Goal: Task Accomplishment & Management: Complete application form

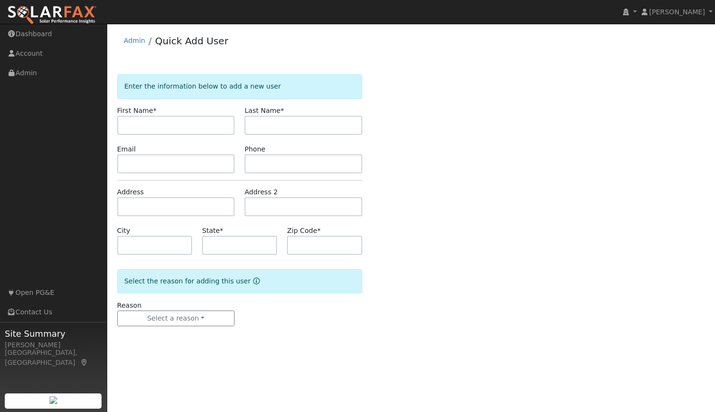
click at [51, 19] on img at bounding box center [52, 15] width 90 height 20
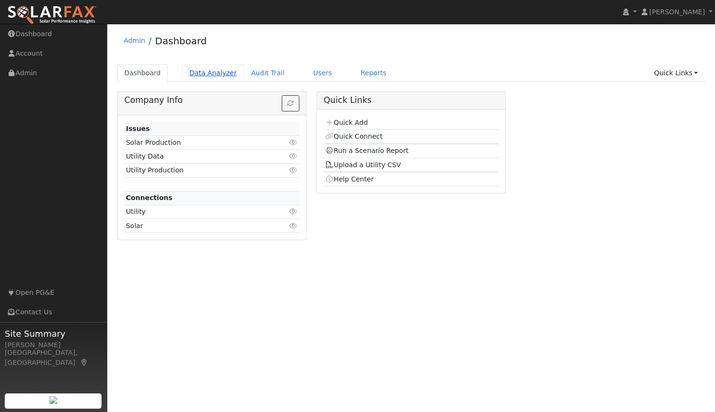
click at [210, 72] on link "Data Analyzer" at bounding box center [213, 73] width 62 height 18
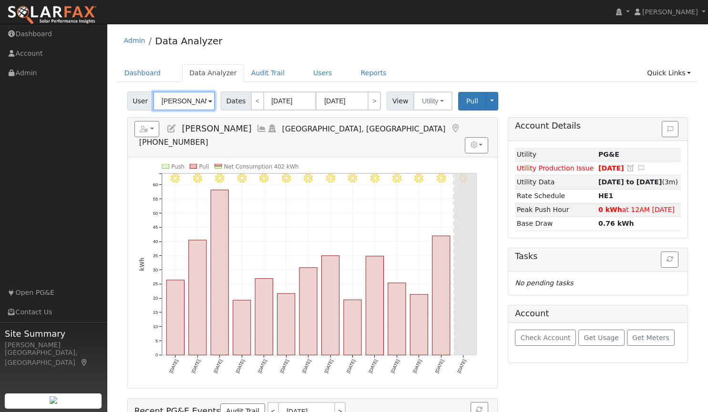
click at [194, 102] on input "Crystal Thomas" at bounding box center [184, 101] width 62 height 19
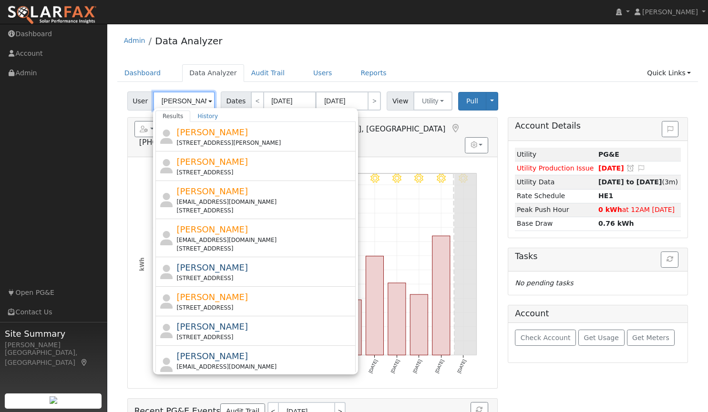
click at [191, 99] on input "andrew" at bounding box center [184, 101] width 62 height 19
type input "a"
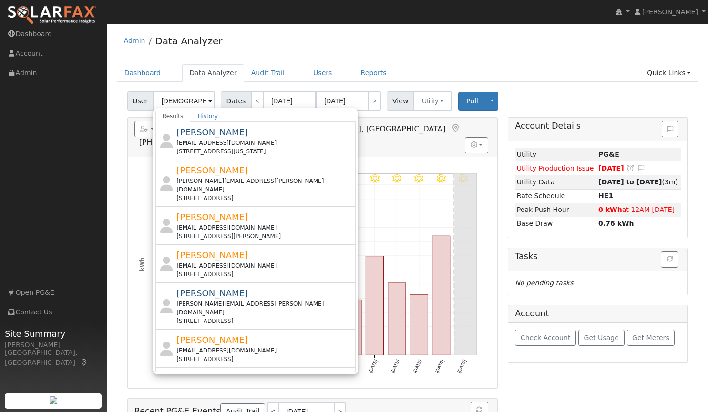
click at [468, 37] on div "Admin Data Analyzer" at bounding box center [407, 43] width 581 height 29
type input "Crystal Thomas"
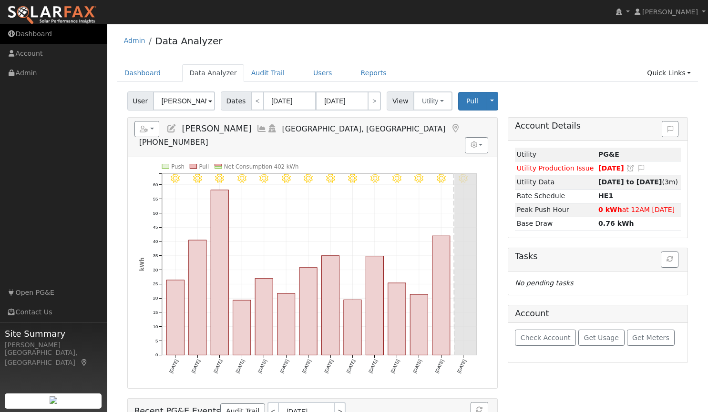
click at [28, 34] on link "Dashboard" at bounding box center [53, 34] width 107 height 20
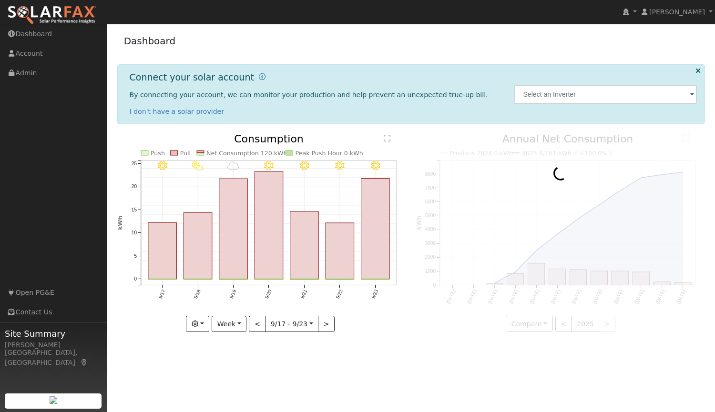
click at [75, 17] on img at bounding box center [52, 15] width 90 height 20
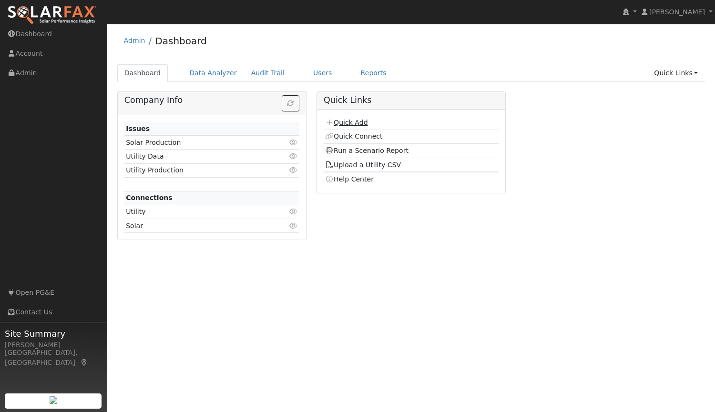
click at [348, 122] on link "Quick Add" at bounding box center [346, 123] width 42 height 8
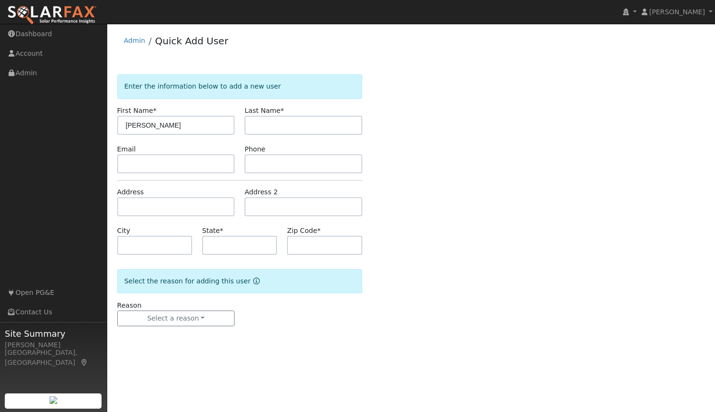
type input "[PERSON_NAME]"
click at [132, 166] on input "text" at bounding box center [176, 163] width 118 height 19
paste input "[EMAIL_ADDRESS][DOMAIN_NAME]"
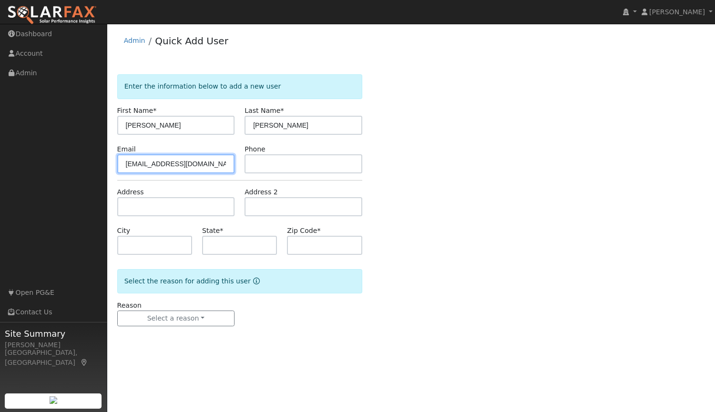
type input "[EMAIL_ADDRESS][DOMAIN_NAME]"
click at [324, 169] on input "text" at bounding box center [304, 163] width 118 height 19
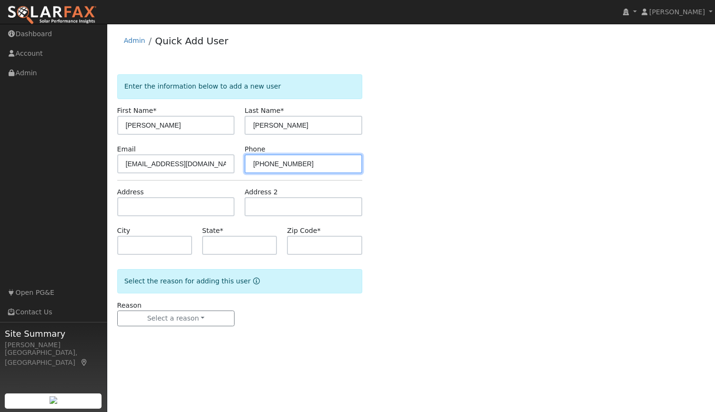
type input "[PHONE_NUMBER]"
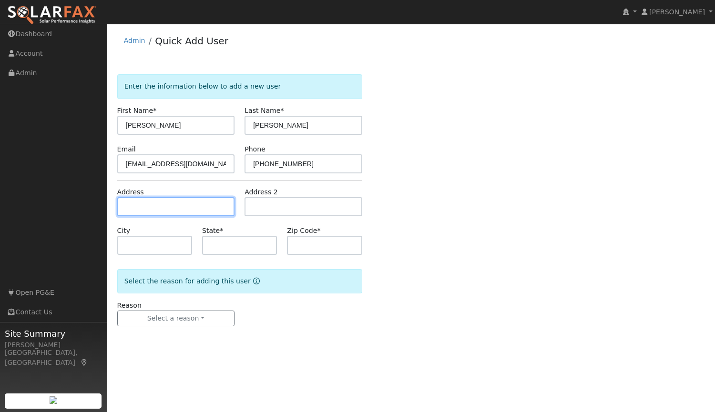
click at [156, 200] on input "text" at bounding box center [176, 206] width 118 height 19
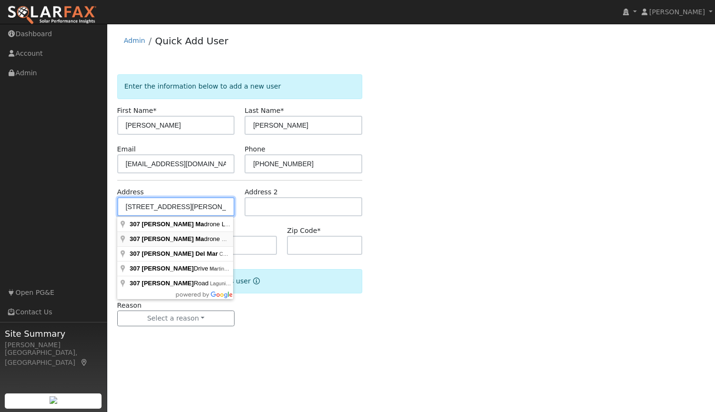
type input "307 Arroyo Madrone Court"
type input "Lincoln"
type input "CA"
type input "95648"
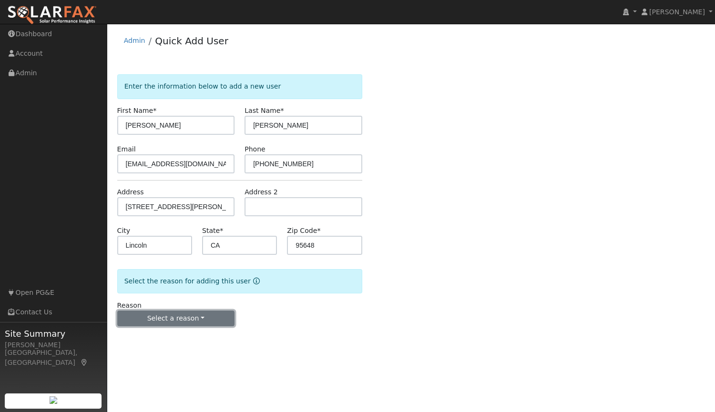
click at [194, 317] on button "Select a reason" at bounding box center [176, 319] width 118 height 16
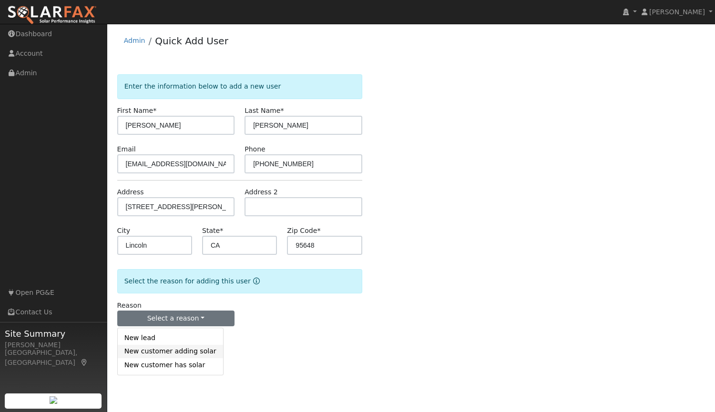
click at [183, 354] on link "New customer adding solar" at bounding box center [170, 351] width 105 height 13
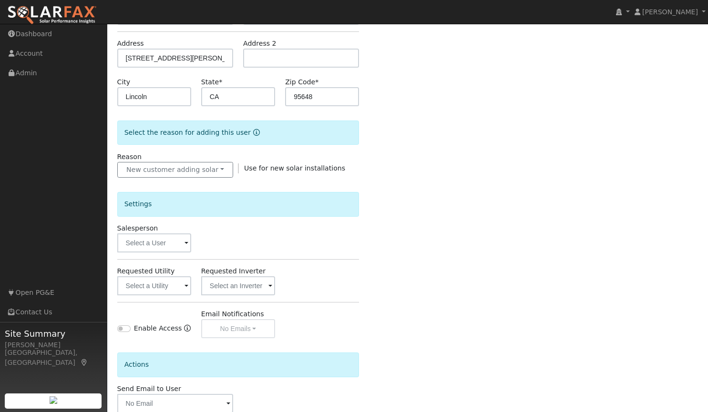
scroll to position [150, 0]
click at [153, 250] on input "text" at bounding box center [154, 241] width 74 height 19
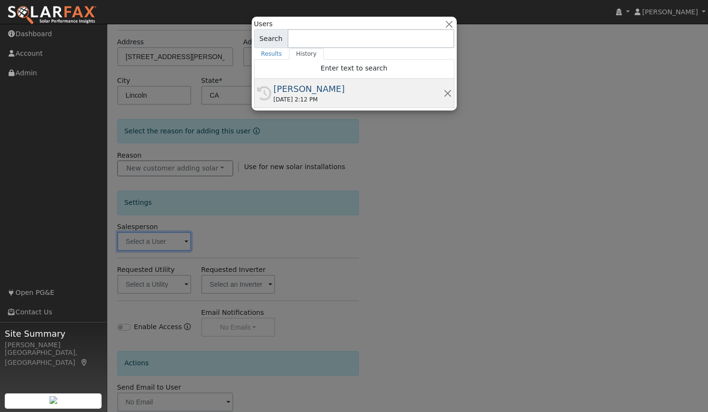
click at [339, 88] on div "[PERSON_NAME]" at bounding box center [359, 88] width 170 height 13
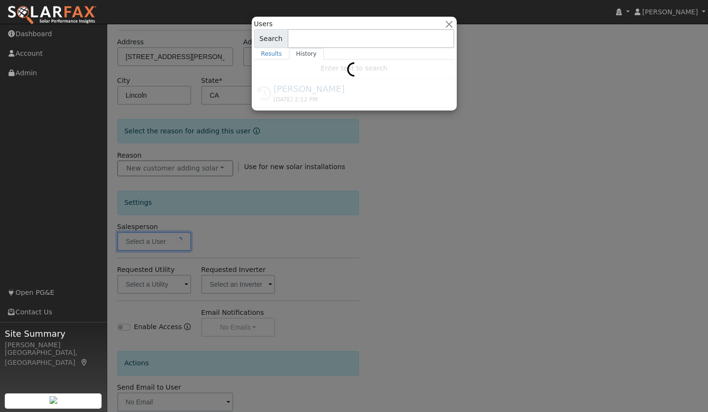
type input "[PERSON_NAME]"
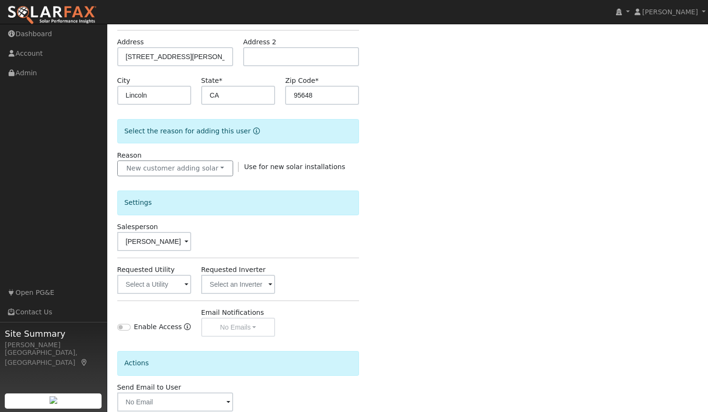
scroll to position [204, 0]
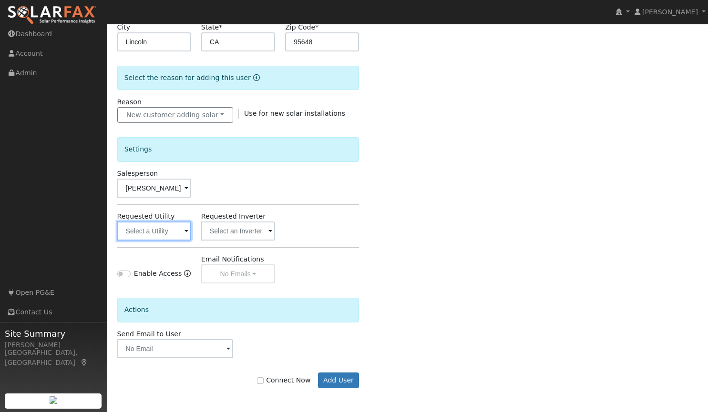
click at [154, 231] on input "text" at bounding box center [154, 231] width 74 height 19
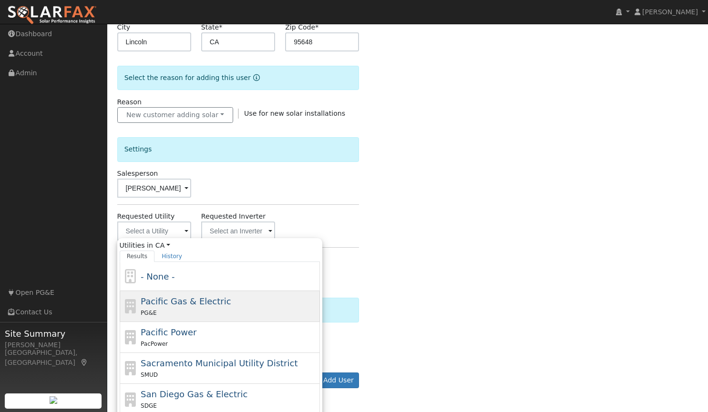
click at [201, 312] on div "PG&E" at bounding box center [229, 313] width 177 height 10
type input "Pacific Gas & Electric"
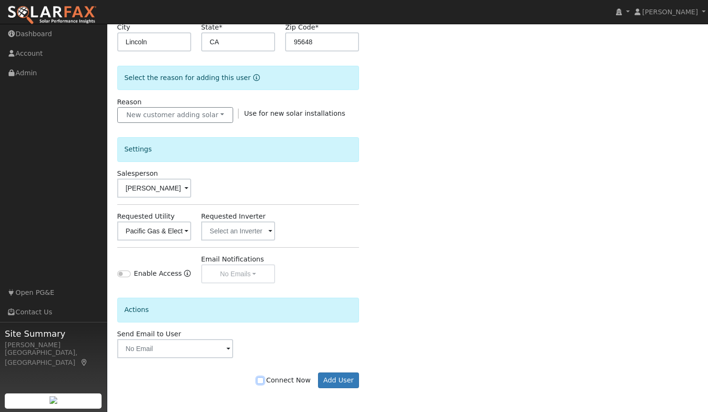
click at [264, 378] on input "Connect Now" at bounding box center [260, 381] width 7 height 7
checkbox input "true"
click at [344, 381] on button "Add User" at bounding box center [338, 381] width 41 height 16
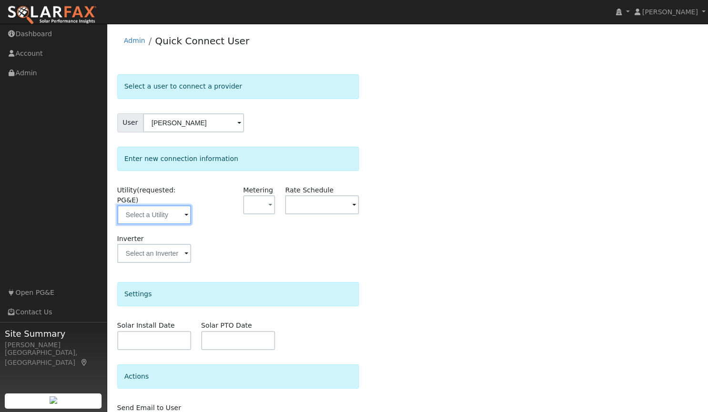
click at [160, 207] on input "text" at bounding box center [154, 214] width 74 height 19
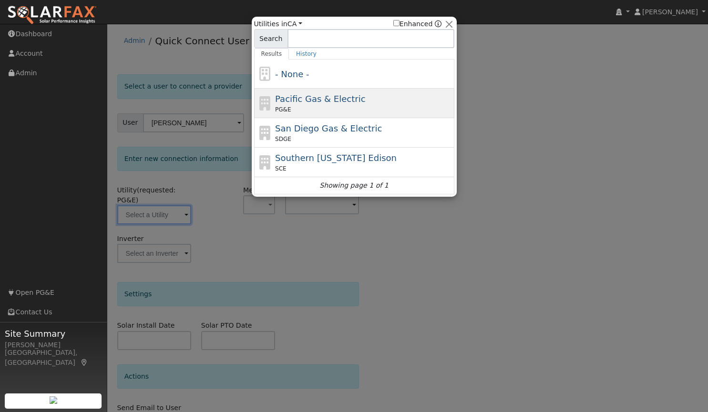
click at [345, 99] on span "Pacific Gas & Electric" at bounding box center [320, 99] width 90 height 10
type input "PG&E"
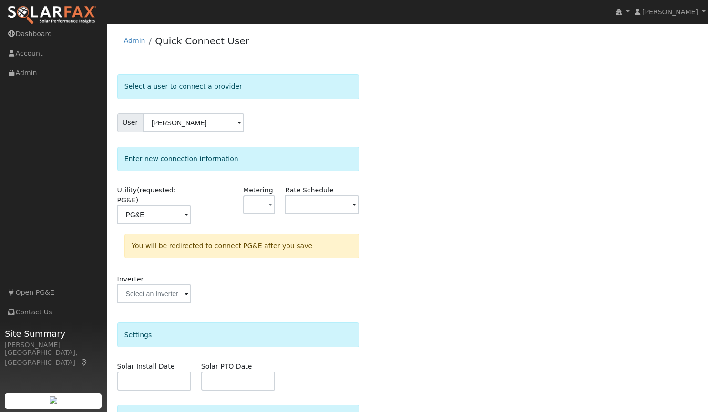
scroll to position [91, 0]
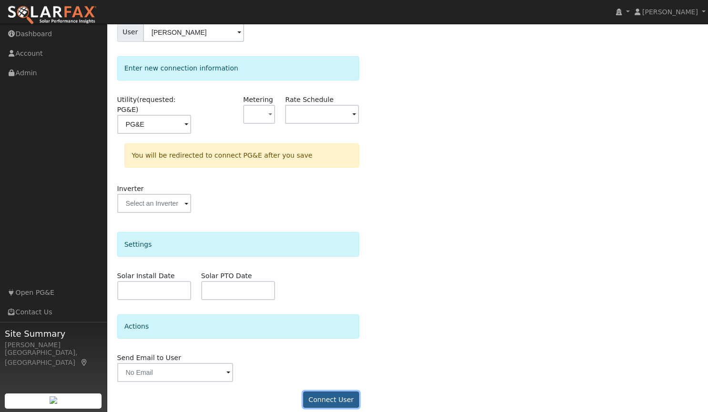
click at [329, 392] on button "Connect User" at bounding box center [331, 400] width 56 height 16
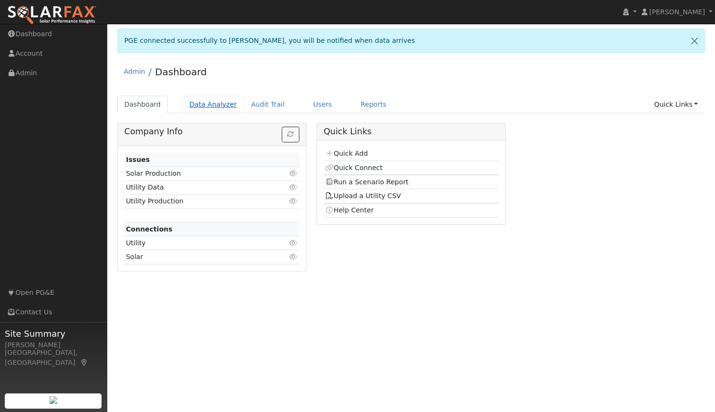
click at [200, 105] on link "Data Analyzer" at bounding box center [213, 105] width 62 height 18
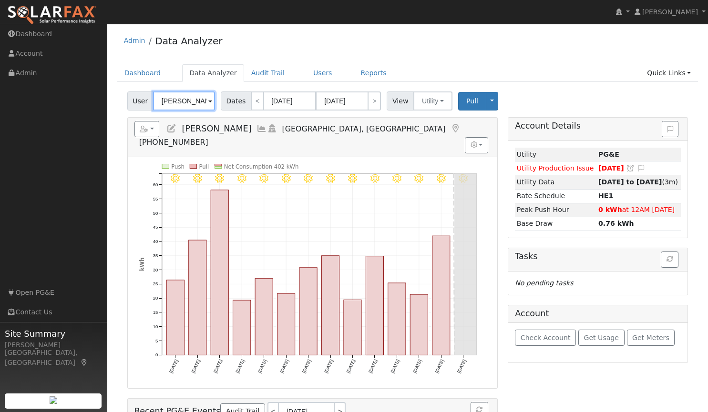
click at [180, 101] on input "[PERSON_NAME]" at bounding box center [184, 101] width 62 height 19
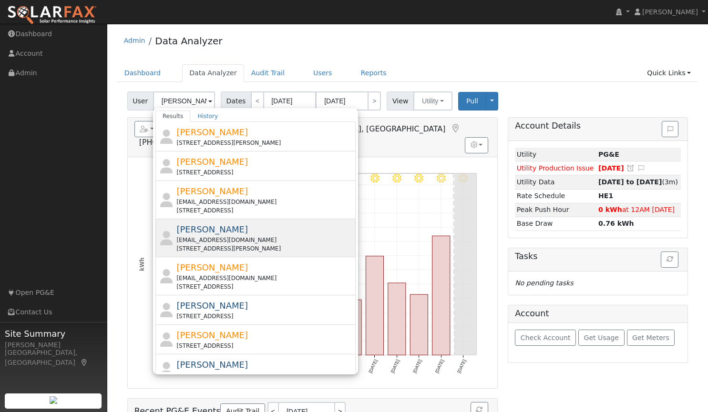
click at [225, 230] on span "[PERSON_NAME]" at bounding box center [212, 230] width 72 height 10
type input "[PERSON_NAME]"
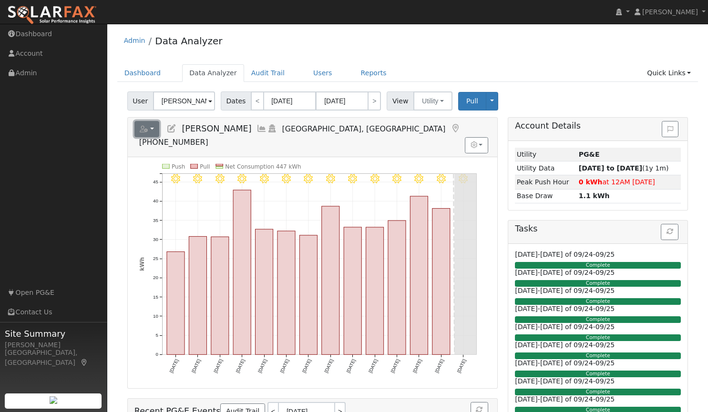
click at [151, 125] on button "button" at bounding box center [146, 129] width 25 height 16
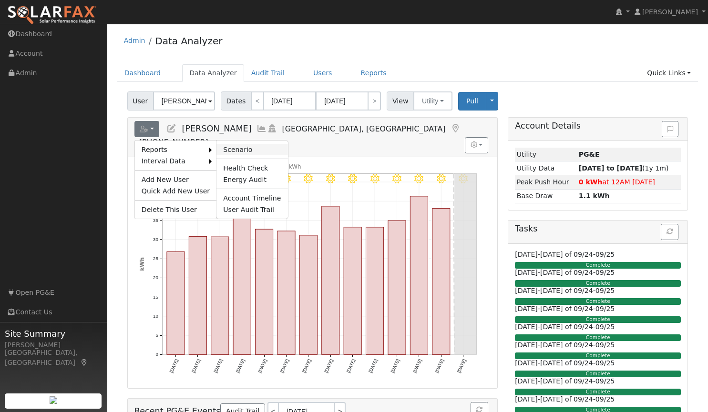
click at [229, 150] on link "Scenario" at bounding box center [251, 149] width 71 height 11
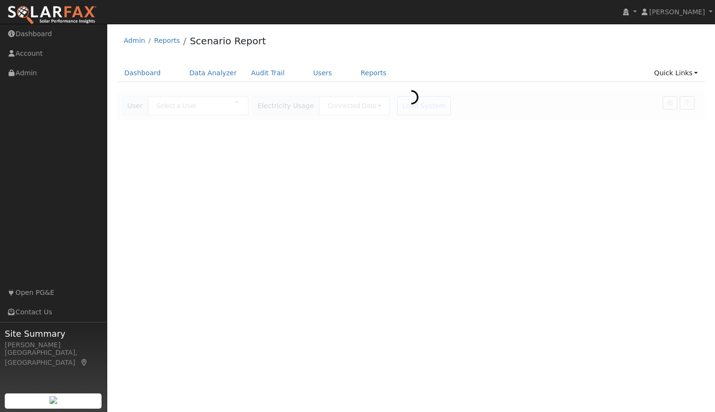
type input "[PERSON_NAME]"
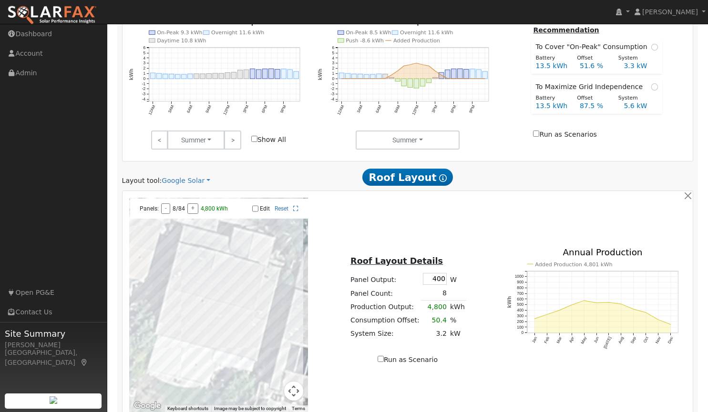
scroll to position [397, 0]
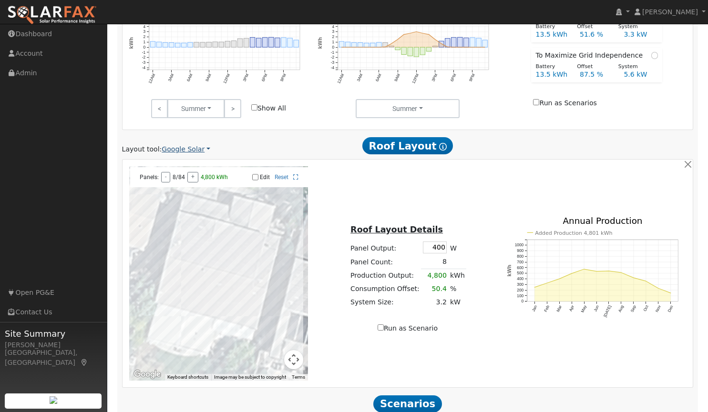
click at [173, 150] on link "Google Solar" at bounding box center [186, 149] width 49 height 10
click at [174, 197] on link "Aurora" at bounding box center [192, 193] width 66 height 13
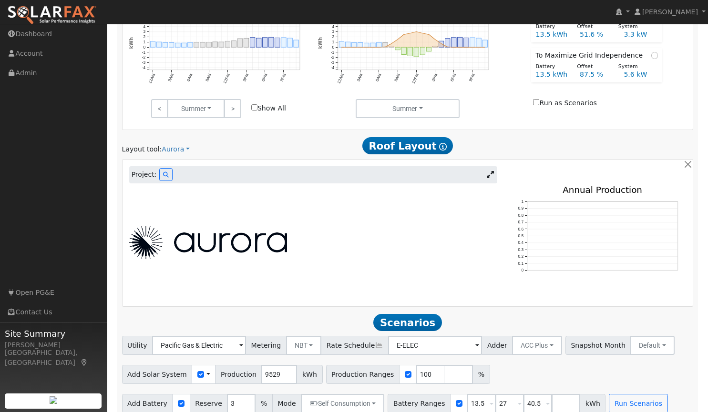
scroll to position [305, 0]
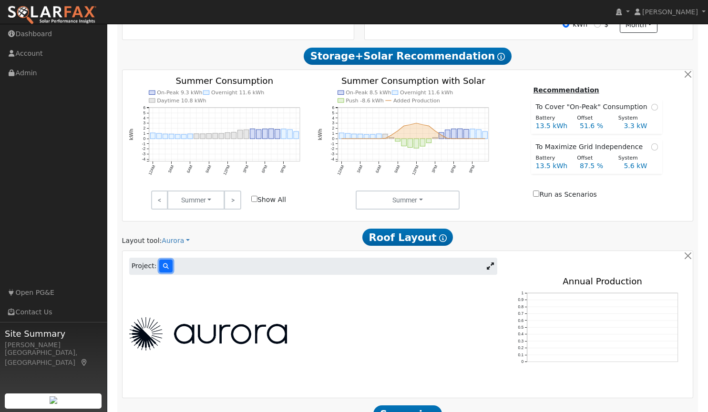
click at [163, 269] on icon at bounding box center [166, 267] width 6 height 6
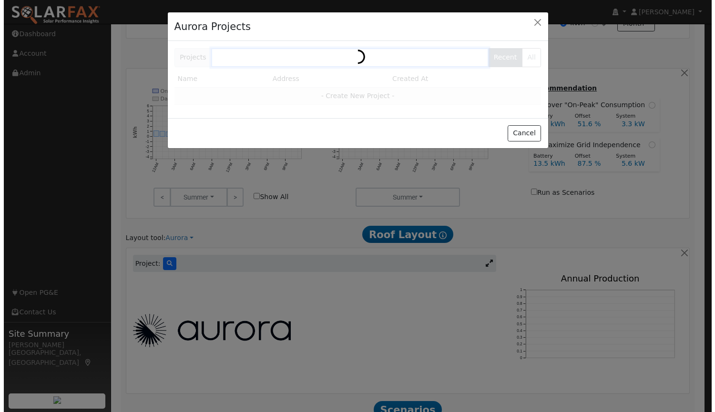
scroll to position [306, 0]
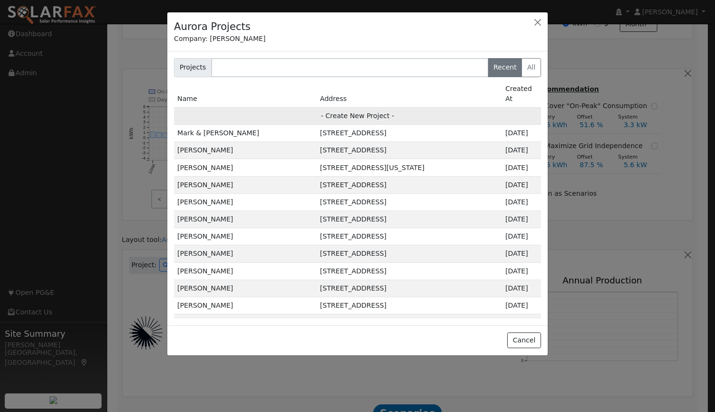
click at [360, 107] on td "- Create New Project -" at bounding box center [357, 115] width 367 height 17
type input "[PERSON_NAME]"
type input "307 Arroyo Madrone Court"
type input "Lincoln"
type input "CA"
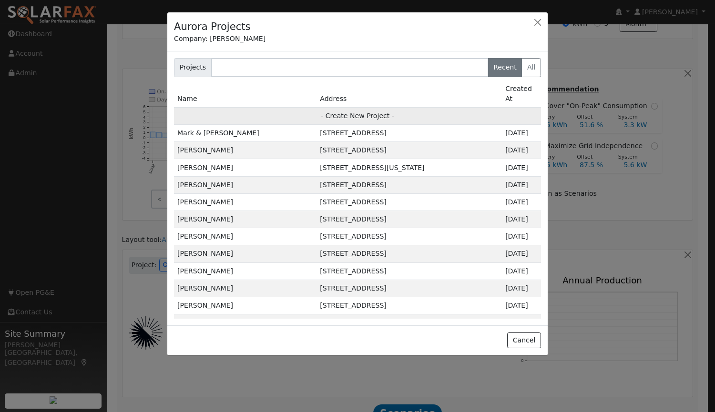
type input "95648"
type input "Design"
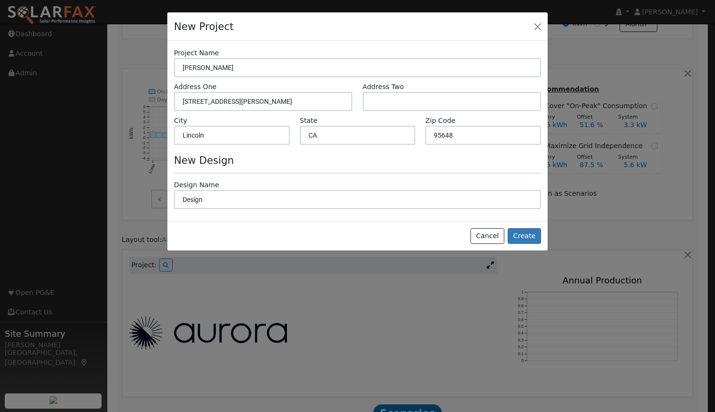
scroll to position [307, 0]
click at [525, 237] on button "Create" at bounding box center [524, 236] width 33 height 16
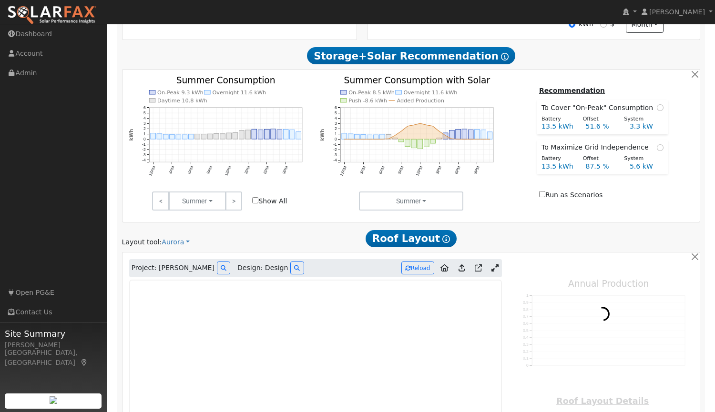
type input "0"
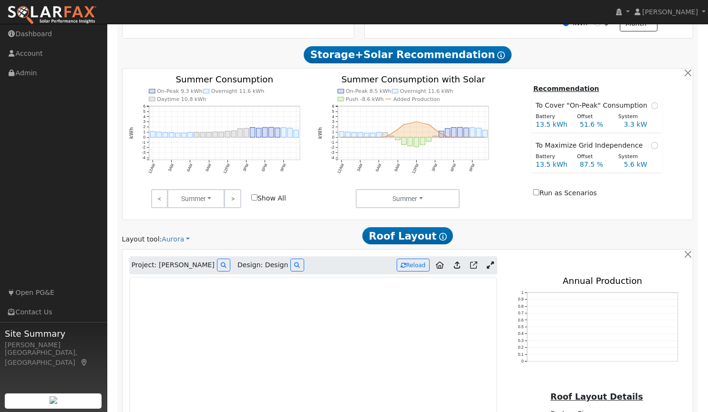
click at [491, 265] on icon at bounding box center [490, 265] width 7 height 7
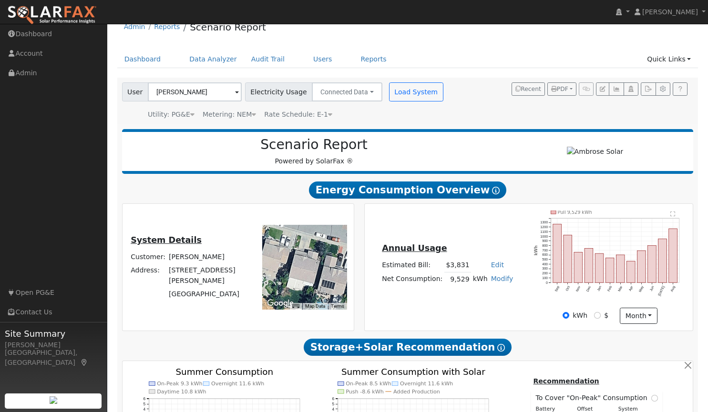
scroll to position [0, 0]
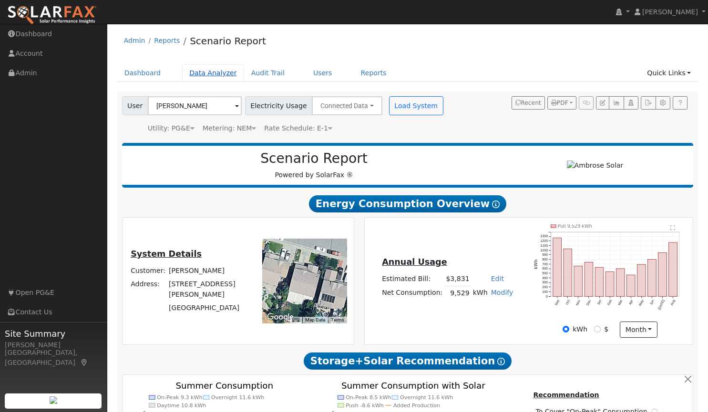
click at [207, 76] on link "Data Analyzer" at bounding box center [213, 73] width 62 height 18
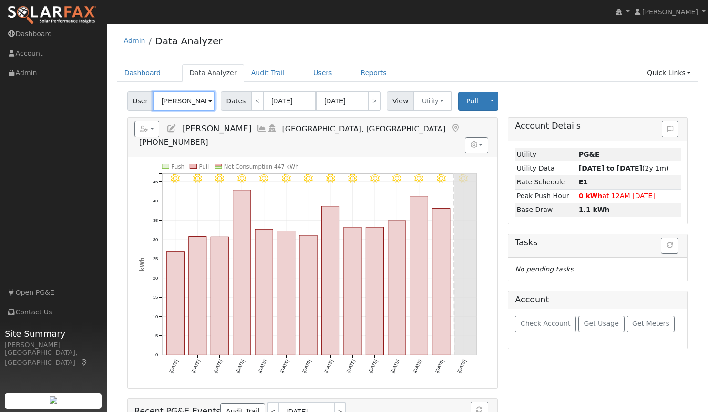
click at [202, 99] on input "[PERSON_NAME]" at bounding box center [184, 101] width 62 height 19
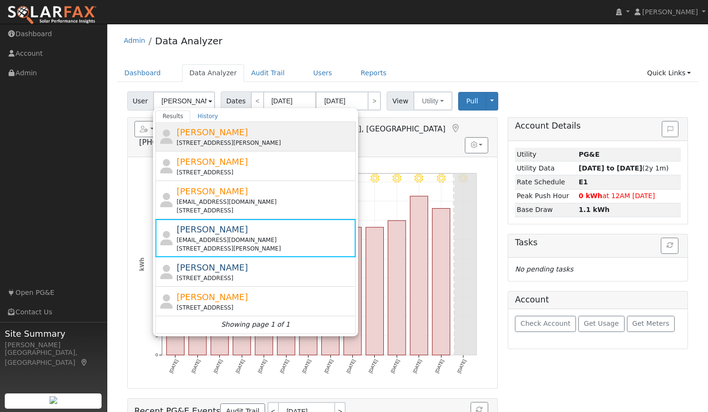
click at [202, 138] on div "[PERSON_NAME] [STREET_ADDRESS][PERSON_NAME]" at bounding box center [264, 136] width 177 height 21
type input "[PERSON_NAME]"
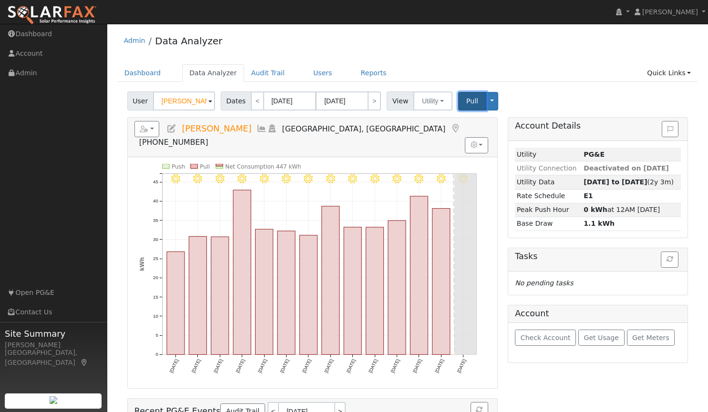
click at [467, 104] on span "Pull" at bounding box center [472, 101] width 12 height 8
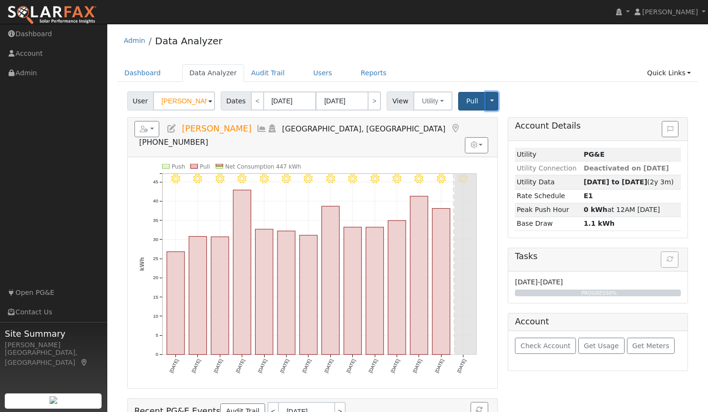
click at [486, 105] on button "Toggle Dropdown" at bounding box center [492, 101] width 12 height 19
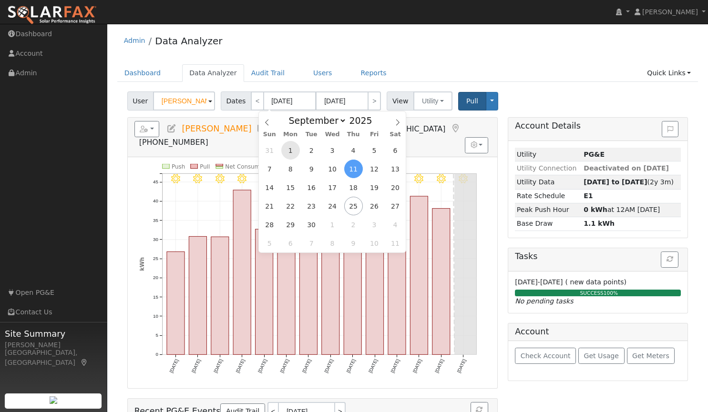
click at [290, 150] on span "1" at bounding box center [290, 150] width 19 height 19
type input "[DATE]"
type input "09/30/2025"
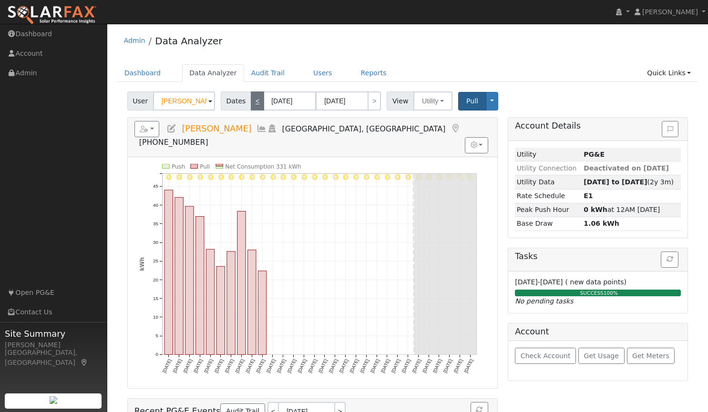
click at [251, 102] on link "<" at bounding box center [257, 101] width 13 height 19
type input "08/01/2025"
type input "08/31/2025"
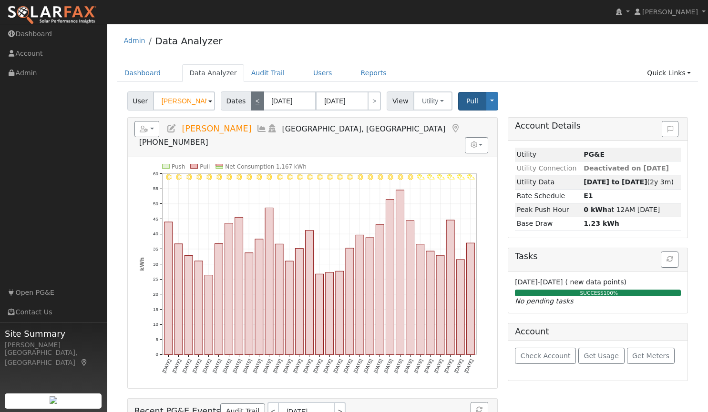
click at [251, 103] on link "<" at bounding box center [257, 101] width 13 height 19
type input "07/01/2025"
type input "07/31/2025"
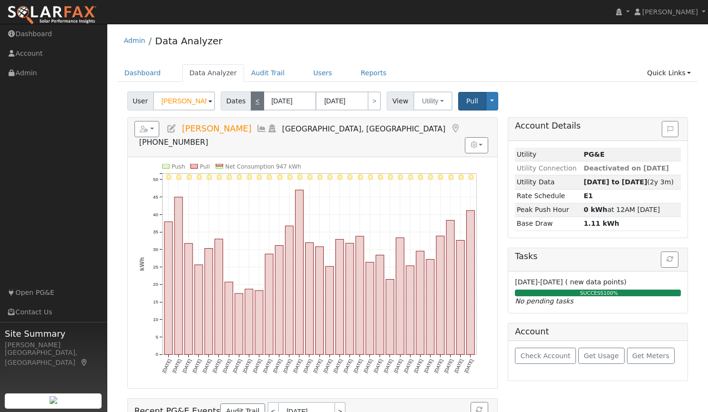
click at [251, 103] on link "<" at bounding box center [257, 101] width 13 height 19
type input "06/01/2025"
type input "06/30/2025"
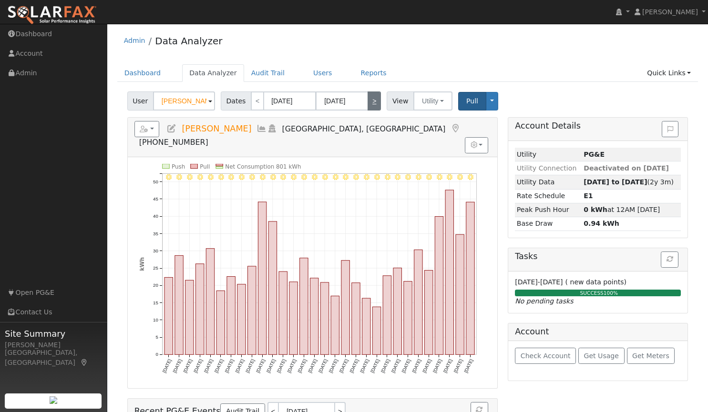
click at [370, 103] on link ">" at bounding box center [374, 101] width 13 height 19
type input "07/01/2025"
type input "07/31/2025"
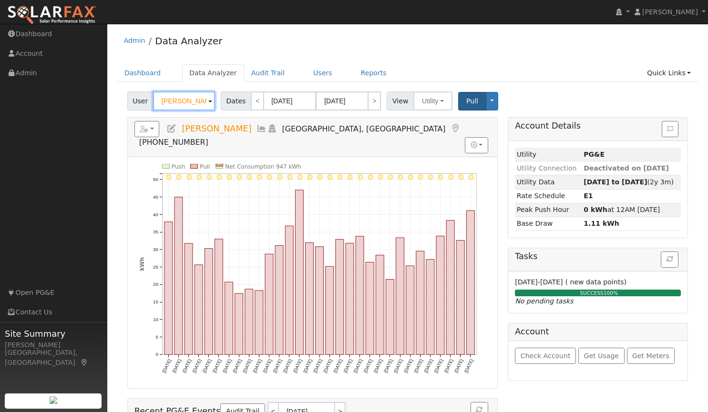
click at [189, 102] on input "Andrew C" at bounding box center [184, 101] width 62 height 19
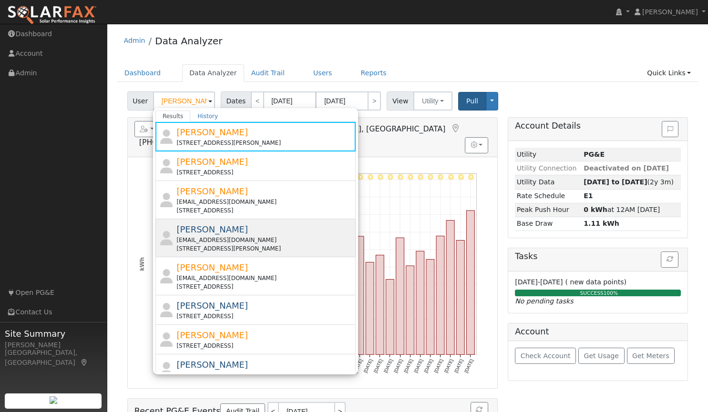
click at [203, 236] on div "ad.christensen82@gmail.com" at bounding box center [264, 240] width 177 height 9
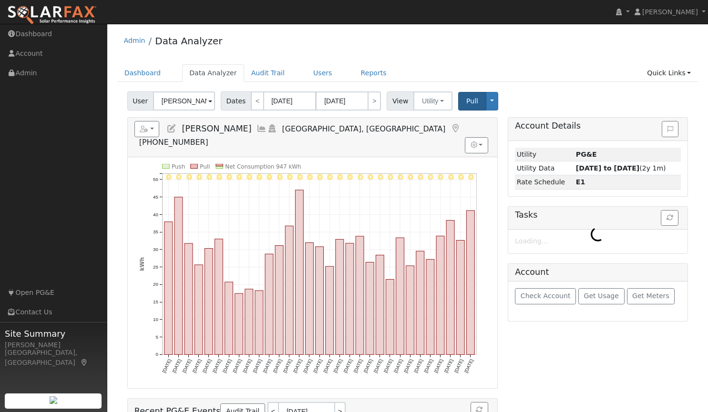
type input "Andrew Christensen"
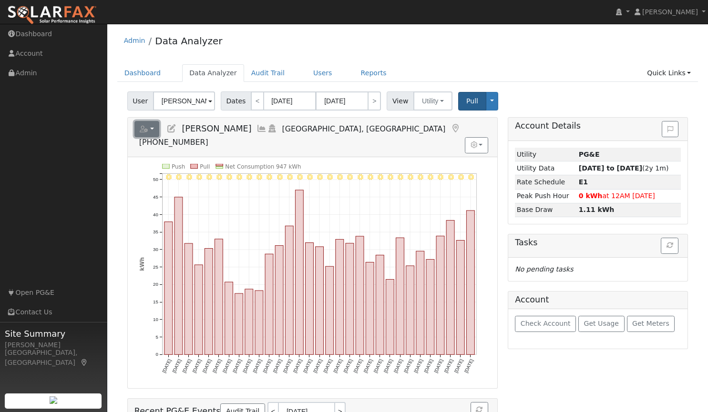
click at [149, 125] on button "button" at bounding box center [146, 129] width 25 height 16
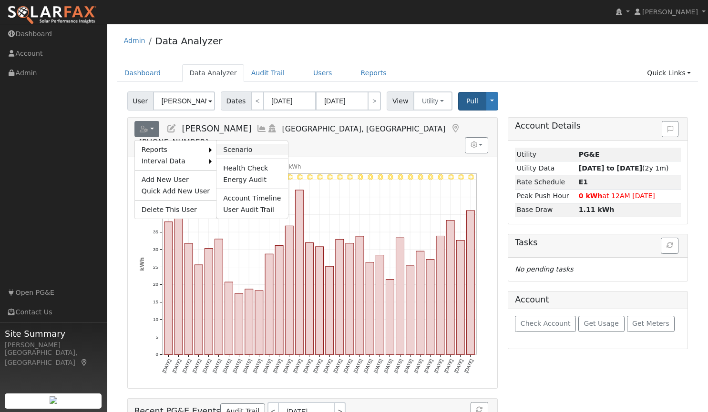
click at [230, 149] on link "Scenario" at bounding box center [251, 149] width 71 height 11
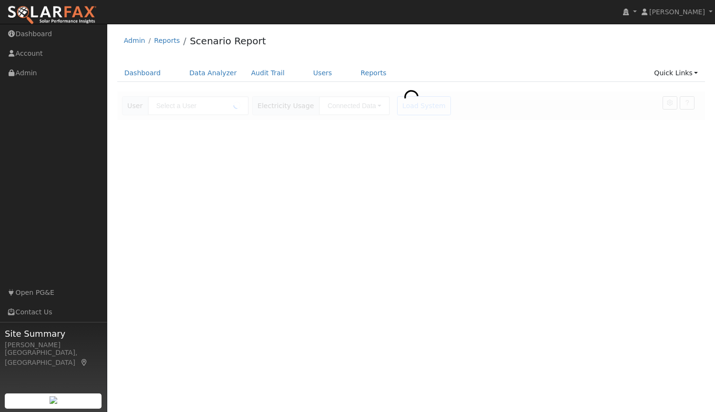
type input "[PERSON_NAME]"
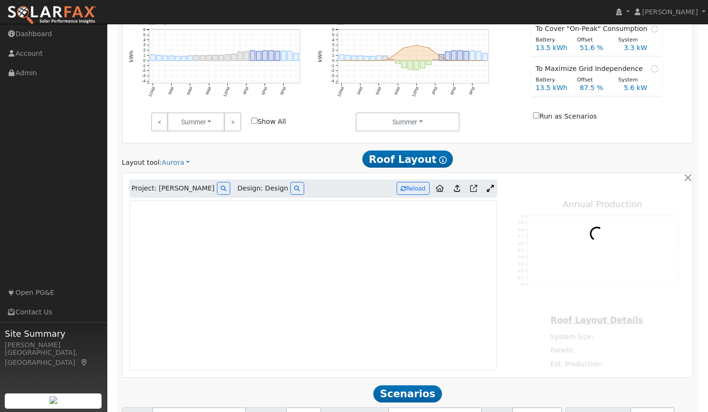
type input "15019"
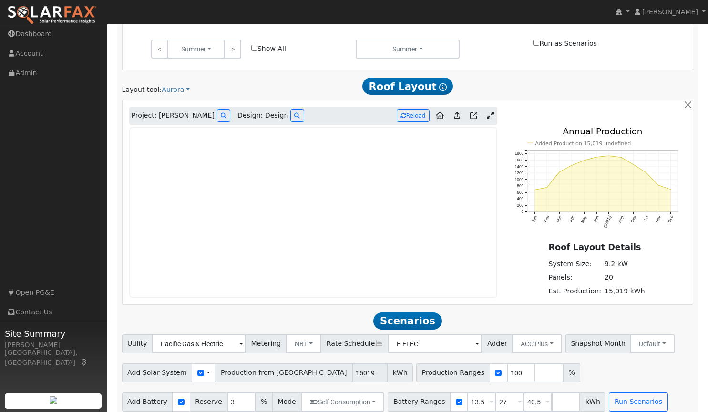
scroll to position [457, 0]
click at [491, 114] on icon at bounding box center [490, 115] width 7 height 7
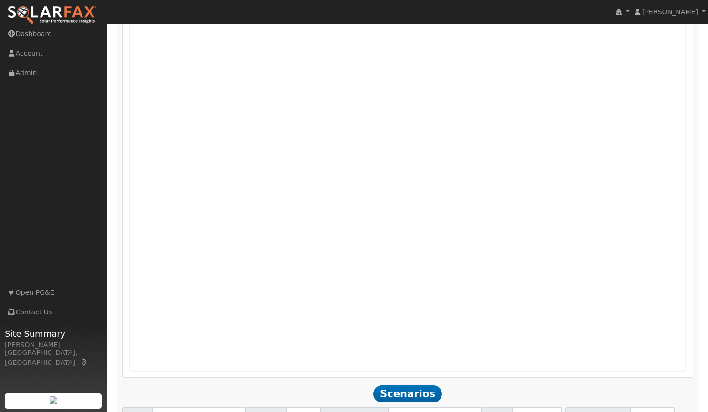
scroll to position [671, 0]
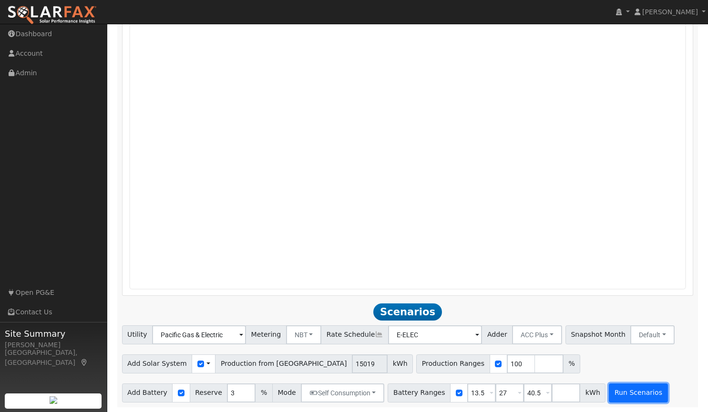
click at [613, 391] on button "Run Scenarios" at bounding box center [638, 393] width 59 height 19
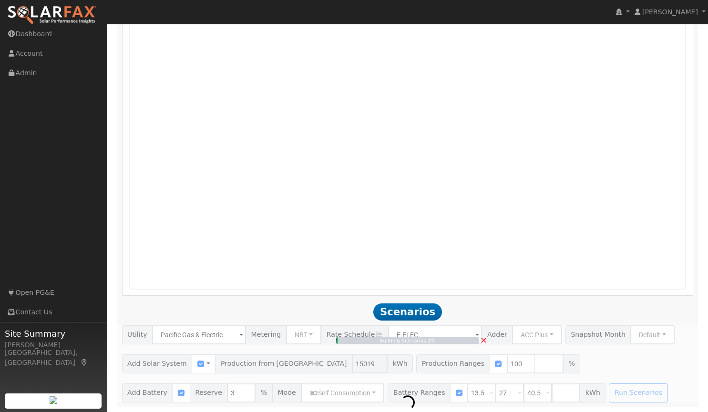
type input "10.0"
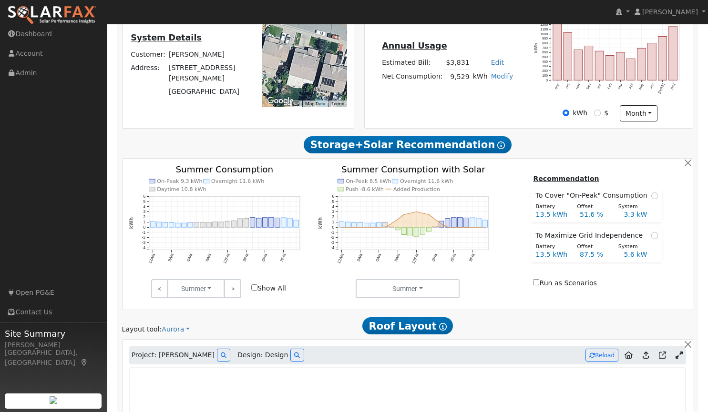
scroll to position [0, 0]
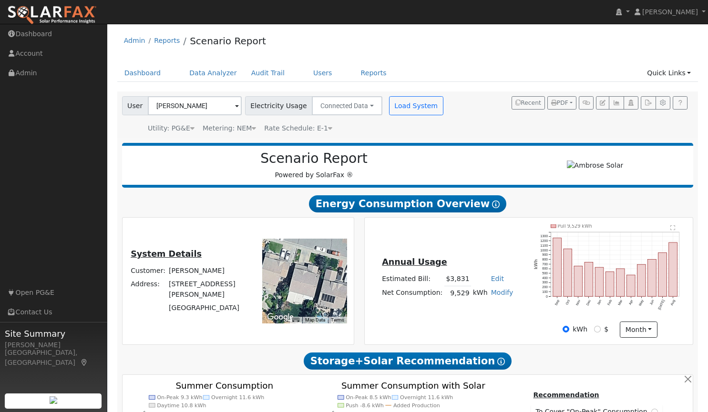
click at [80, 14] on img at bounding box center [52, 15] width 90 height 20
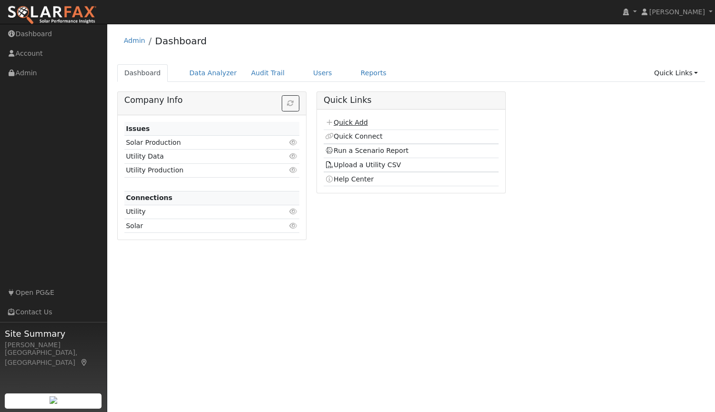
click at [345, 124] on link "Quick Add" at bounding box center [346, 123] width 42 height 8
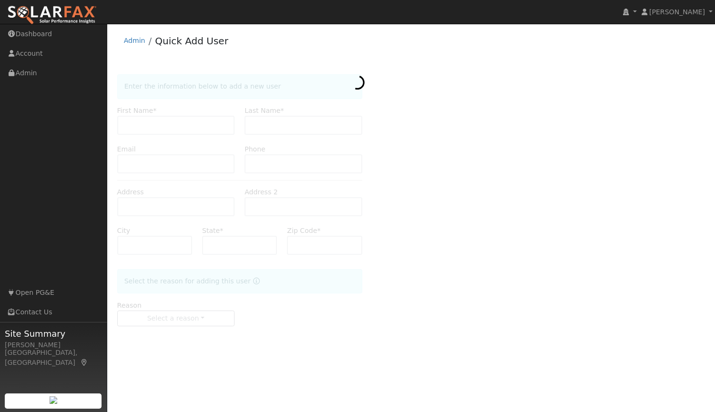
click at [376, 139] on div "User Profile First name Last name Email Email Notifications No Emails No Emails…" at bounding box center [411, 218] width 608 height 388
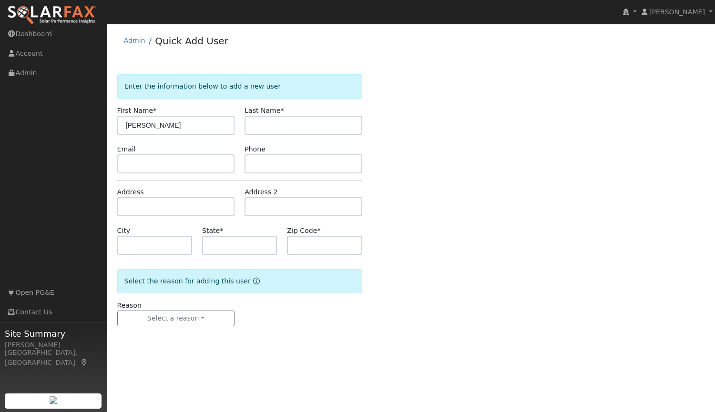
type input "[PERSON_NAME]"
click at [203, 166] on input "text" at bounding box center [176, 163] width 118 height 19
click at [338, 163] on input "text" at bounding box center [304, 163] width 118 height 19
type input "[PHONE_NUMBER]"
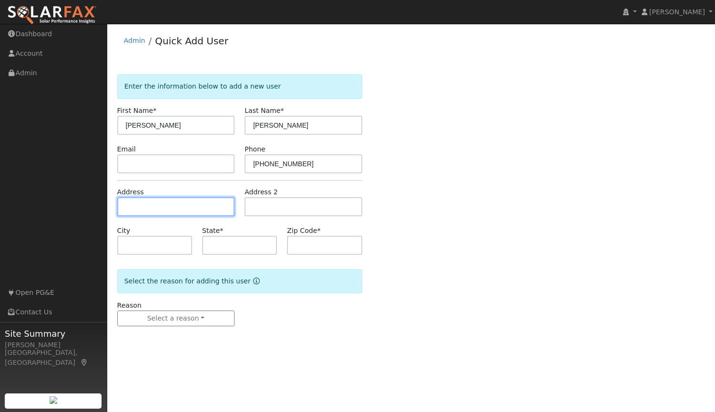
click at [207, 204] on input "text" at bounding box center [176, 206] width 118 height 19
type input "[STREET_ADDRESS]"
type input "[GEOGRAPHIC_DATA]"
type input "CA"
type input "94506"
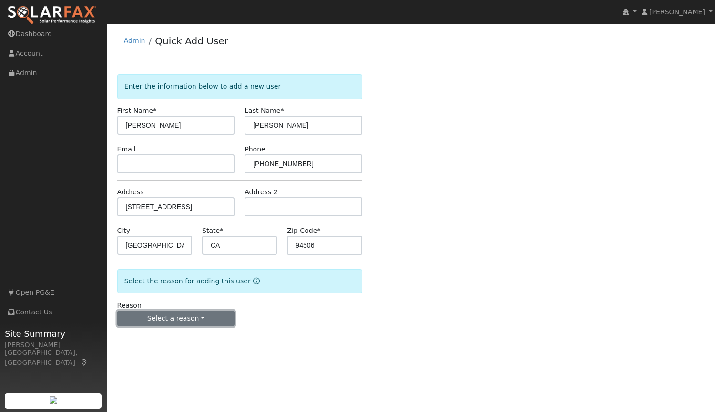
click at [179, 317] on button "Select a reason" at bounding box center [176, 319] width 118 height 16
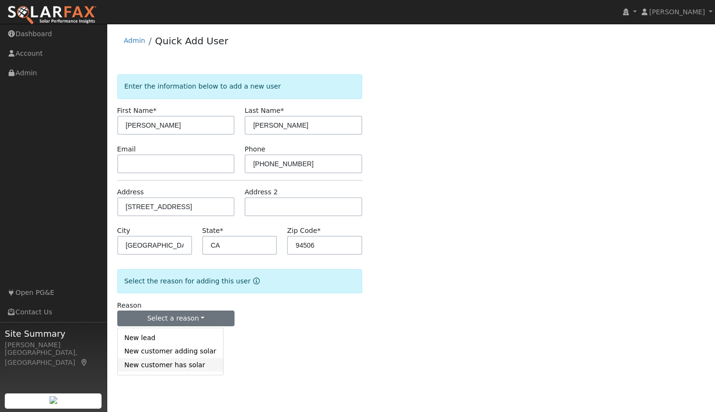
click at [172, 368] on link "New customer has solar" at bounding box center [170, 364] width 105 height 13
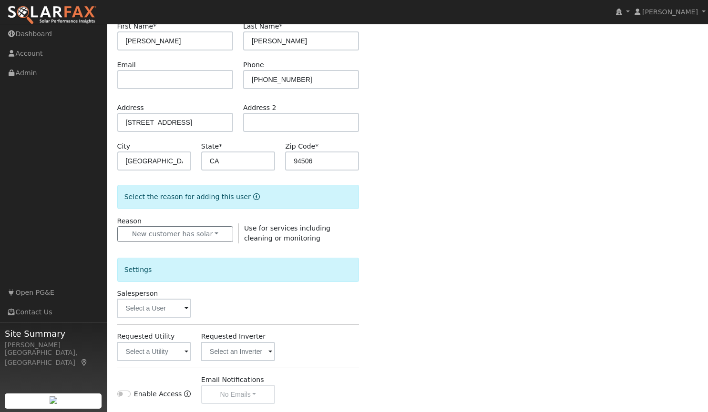
scroll to position [85, 0]
click at [174, 308] on input "text" at bounding box center [154, 307] width 74 height 19
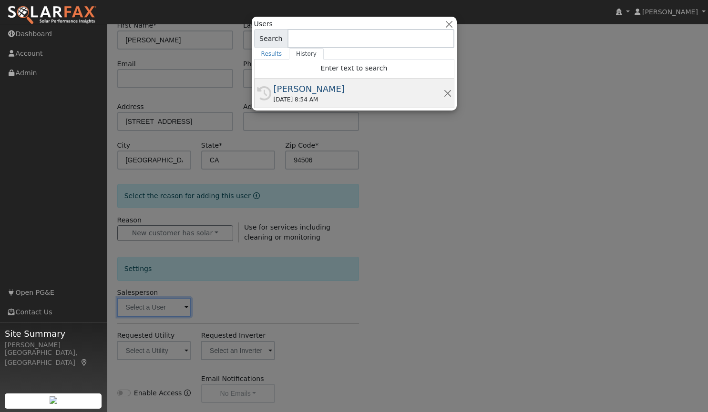
click at [295, 95] on div "09/25/2025 8:54 AM" at bounding box center [359, 99] width 170 height 9
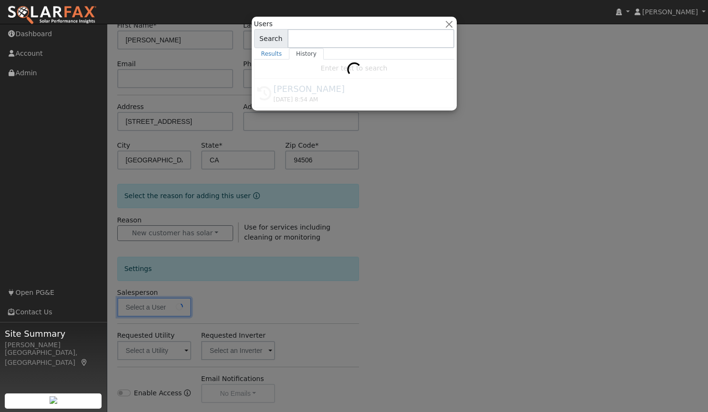
type input "[PERSON_NAME]"
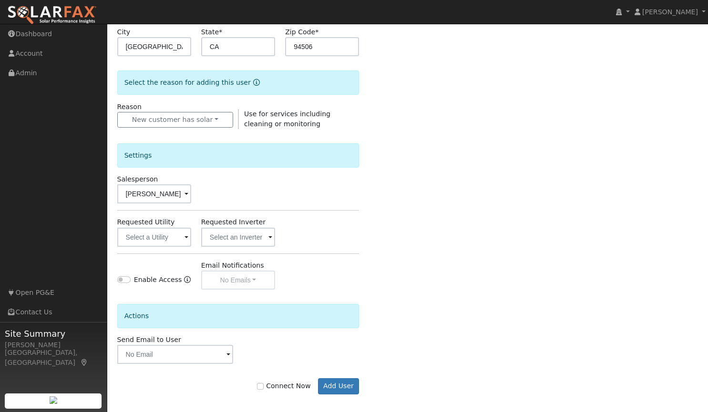
scroll to position [198, 0]
click at [264, 387] on input "Connect Now" at bounding box center [260, 387] width 7 height 7
checkbox input "true"
click at [335, 385] on button "Add User" at bounding box center [338, 387] width 41 height 16
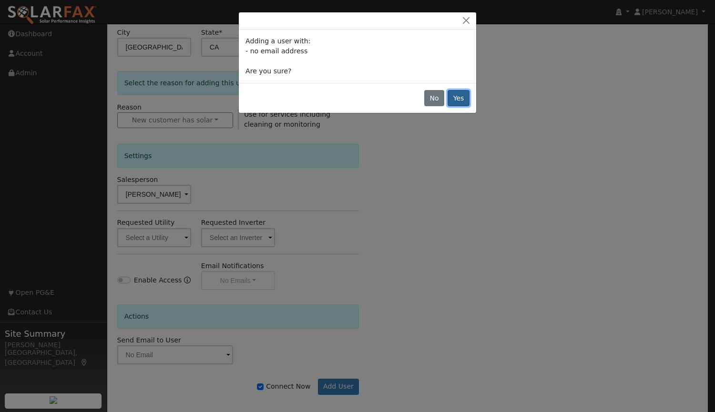
click at [468, 102] on button "Yes" at bounding box center [459, 98] width 22 height 16
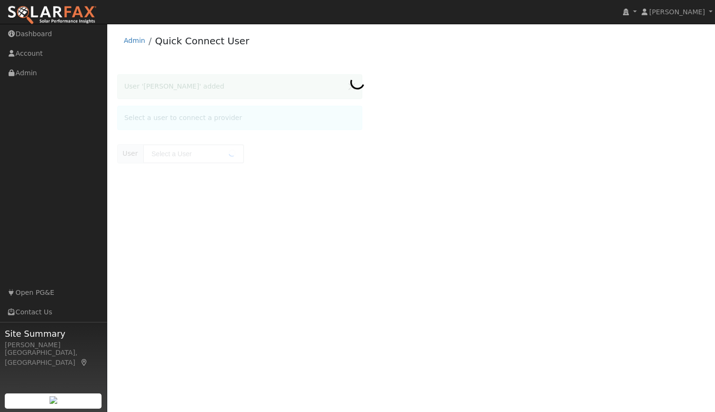
type input "[PERSON_NAME]"
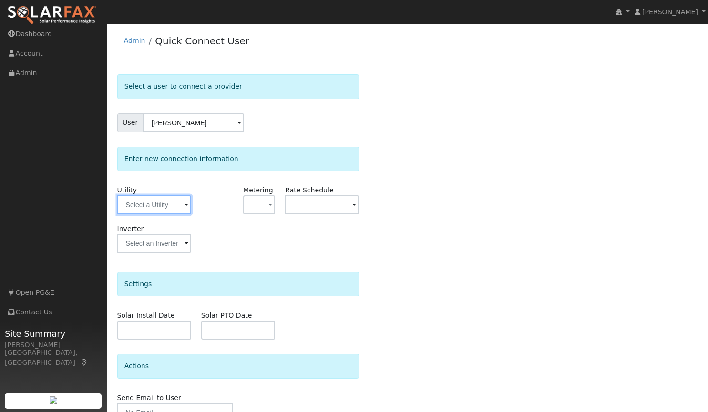
click at [161, 206] on input "text" at bounding box center [154, 204] width 74 height 19
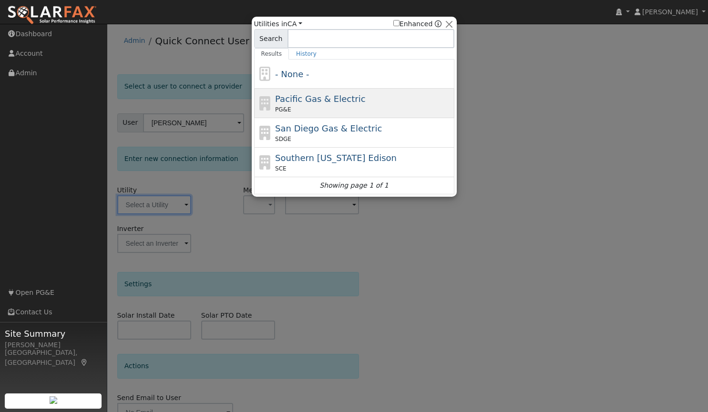
click at [323, 96] on span "Pacific Gas & Electric" at bounding box center [320, 99] width 90 height 10
type input "PG&E"
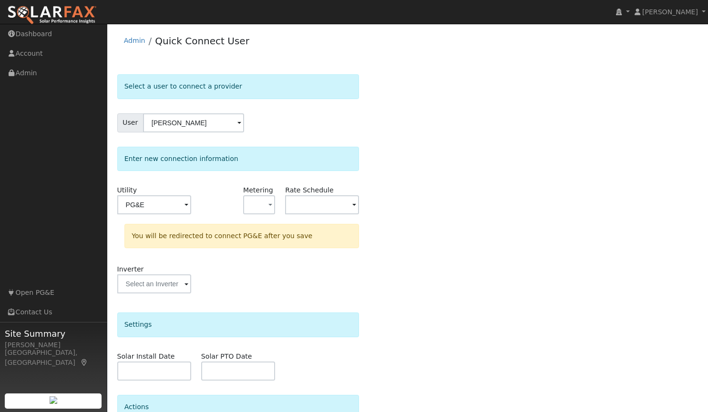
scroll to position [91, 0]
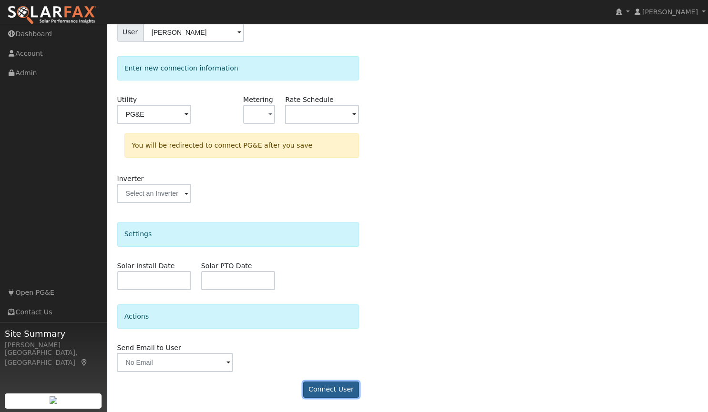
click at [327, 392] on button "Connect User" at bounding box center [331, 390] width 56 height 16
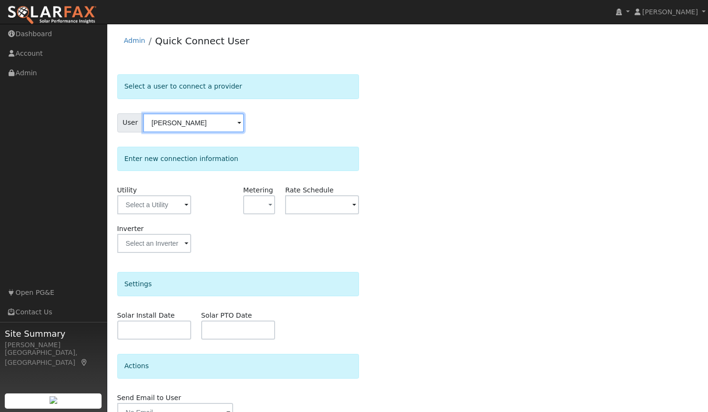
scroll to position [50, 0]
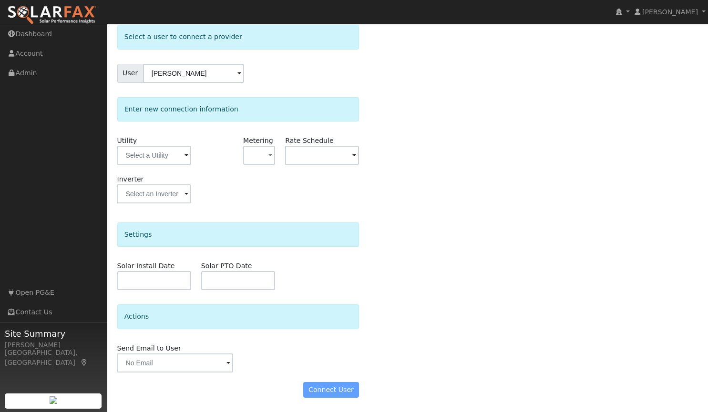
click at [334, 396] on div "Connect User" at bounding box center [238, 390] width 252 height 16
click at [146, 154] on input "text" at bounding box center [154, 155] width 74 height 19
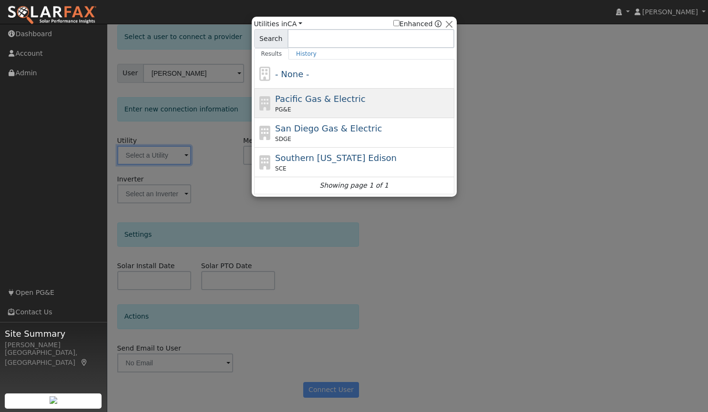
click at [315, 97] on span "Pacific Gas & Electric" at bounding box center [320, 99] width 90 height 10
type input "PG&E"
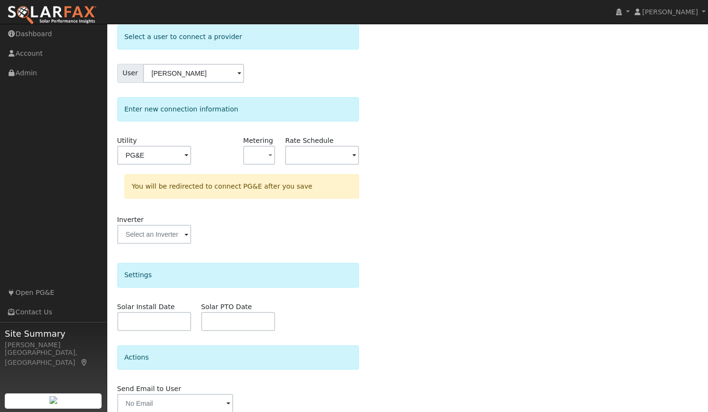
scroll to position [91, 0]
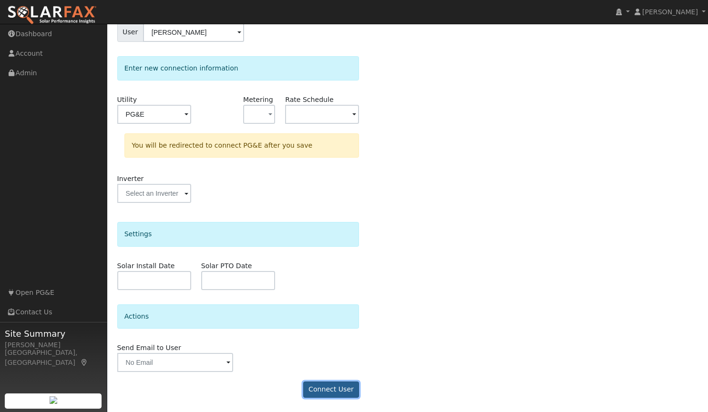
click at [338, 392] on button "Connect User" at bounding box center [331, 390] width 56 height 16
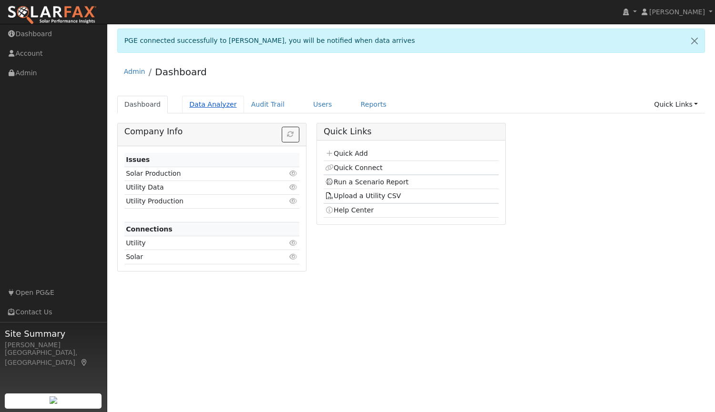
click at [195, 100] on link "Data Analyzer" at bounding box center [213, 105] width 62 height 18
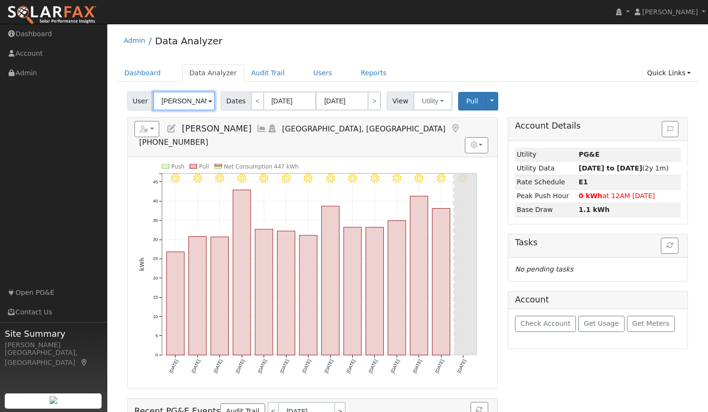
drag, startPoint x: 203, startPoint y: 101, endPoint x: 110, endPoint y: 104, distance: 93.5
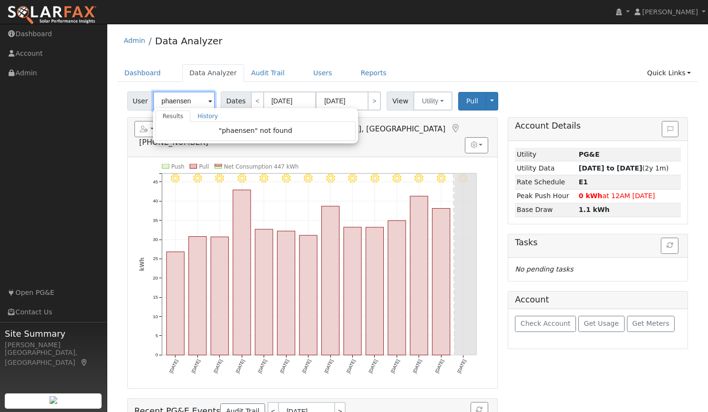
drag, startPoint x: 191, startPoint y: 103, endPoint x: 59, endPoint y: 95, distance: 132.7
drag, startPoint x: 197, startPoint y: 100, endPoint x: 48, endPoint y: 95, distance: 149.3
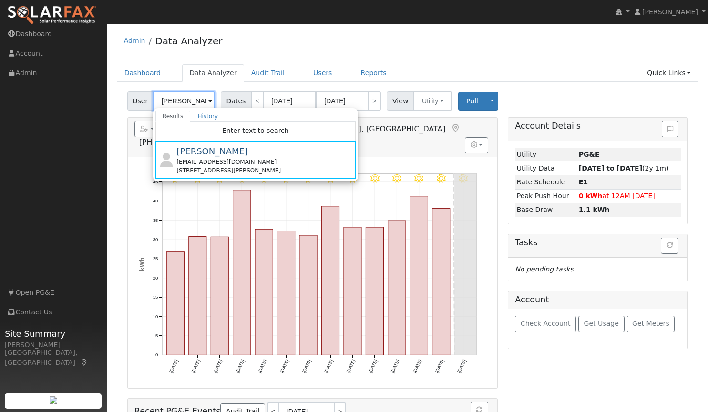
drag, startPoint x: 199, startPoint y: 99, endPoint x: 64, endPoint y: 111, distance: 135.4
drag, startPoint x: 204, startPoint y: 100, endPoint x: 102, endPoint y: 102, distance: 101.6
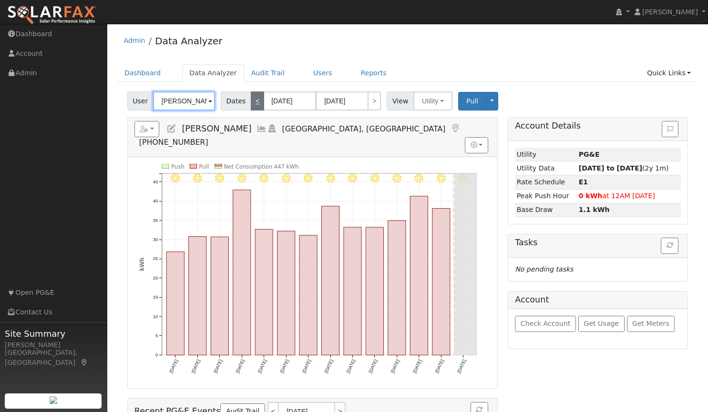
scroll to position [0, 16]
drag, startPoint x: 158, startPoint y: 100, endPoint x: 248, endPoint y: 102, distance: 90.1
click at [248, 102] on div "User Andrew Christensen Account Default Account Default Account 307 Arroyo Madr…" at bounding box center [407, 99] width 564 height 22
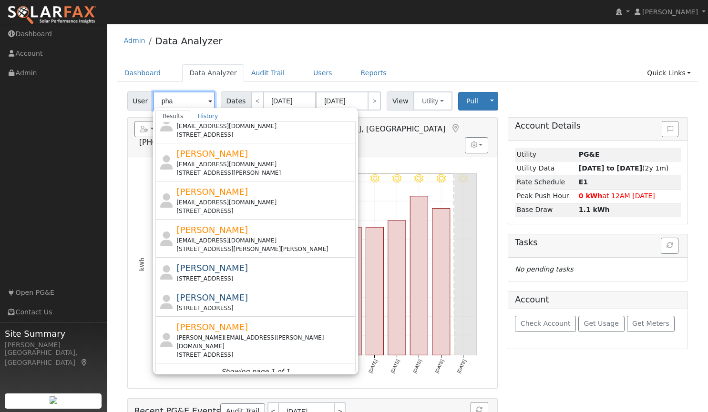
scroll to position [16, 0]
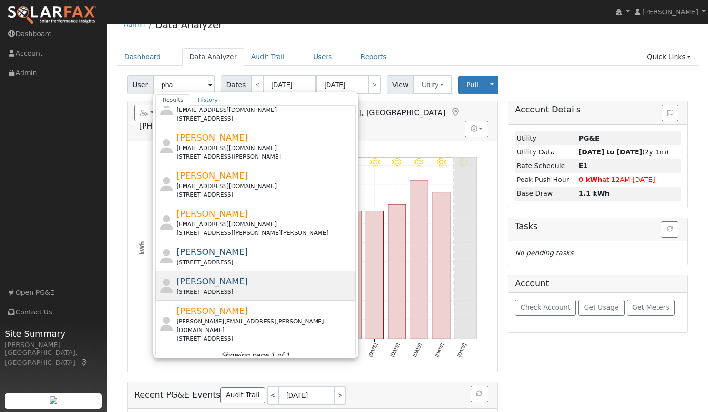
click at [233, 281] on div "Phani Sasank 2079 Drysdale Street, Danville, CA 94506" at bounding box center [264, 285] width 177 height 21
type input "[PERSON_NAME]"
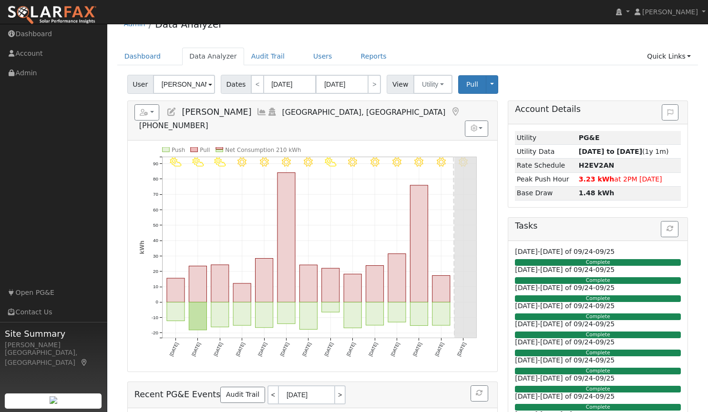
scroll to position [0, 0]
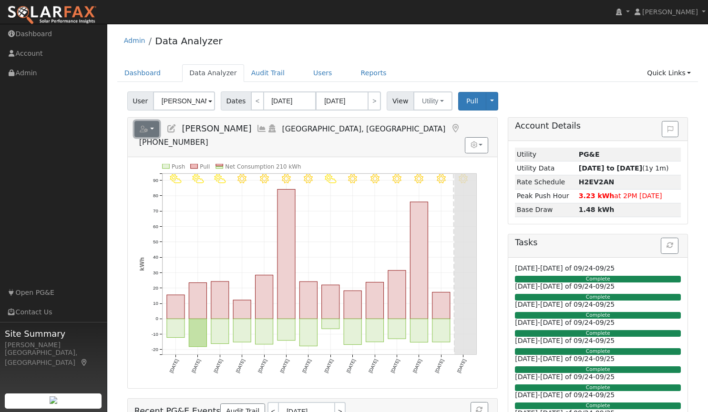
click at [152, 132] on button "button" at bounding box center [146, 129] width 25 height 16
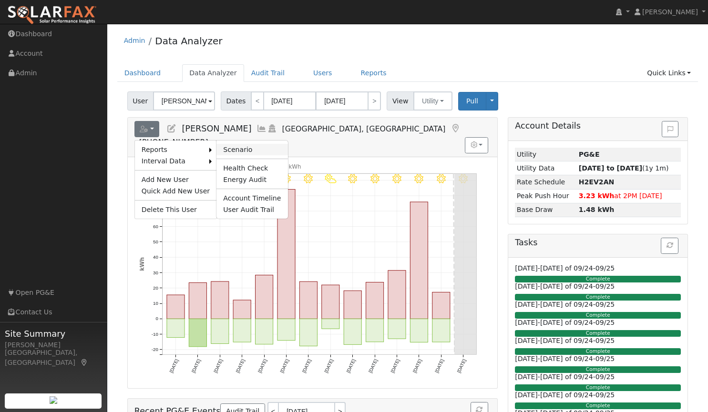
click at [223, 147] on link "Scenario" at bounding box center [251, 149] width 71 height 11
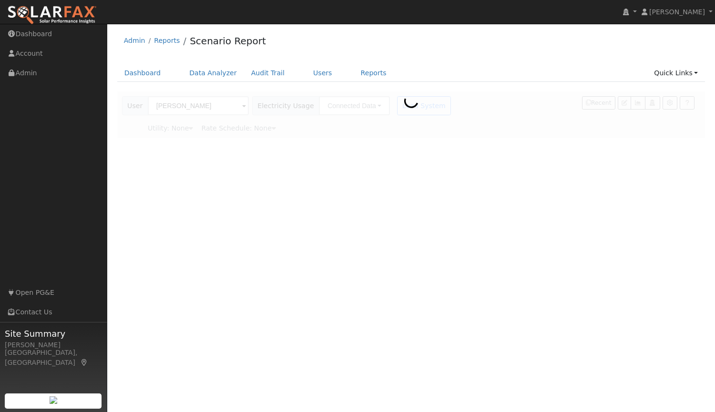
type input "Pacific Gas & Electric"
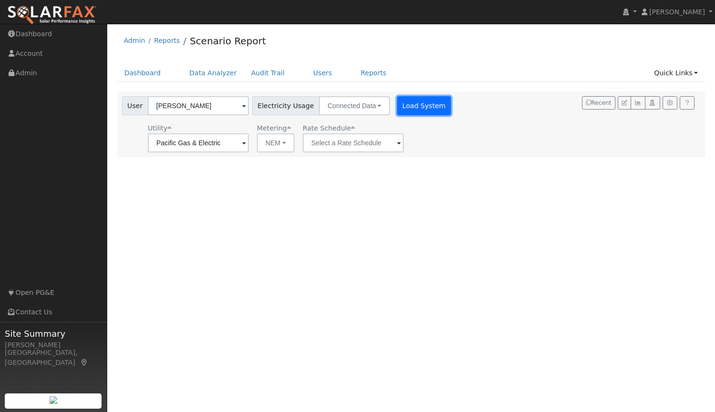
click at [415, 107] on button "Load System" at bounding box center [424, 105] width 54 height 19
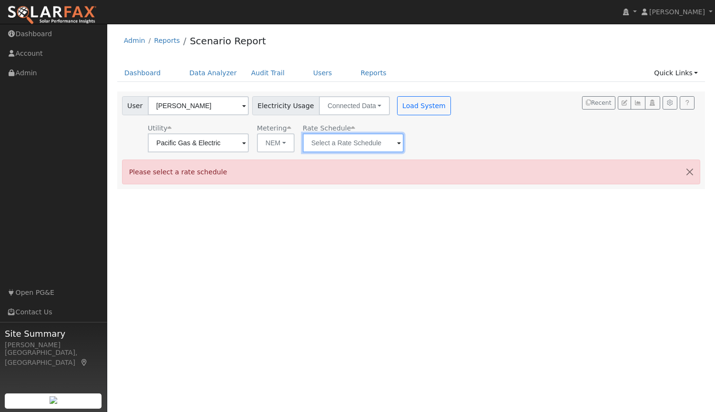
click at [378, 141] on input "text" at bounding box center [353, 142] width 101 height 19
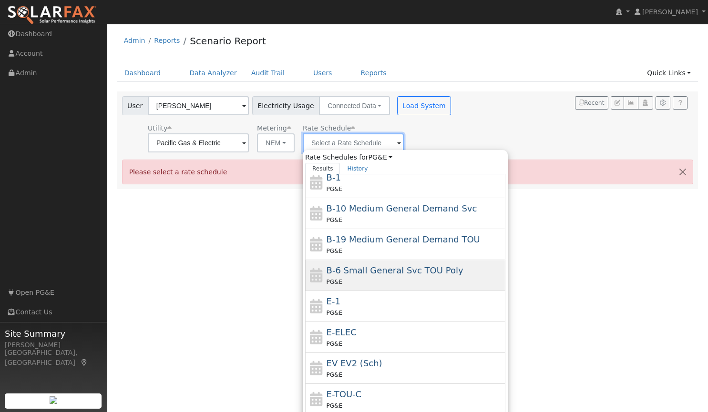
scroll to position [66, 0]
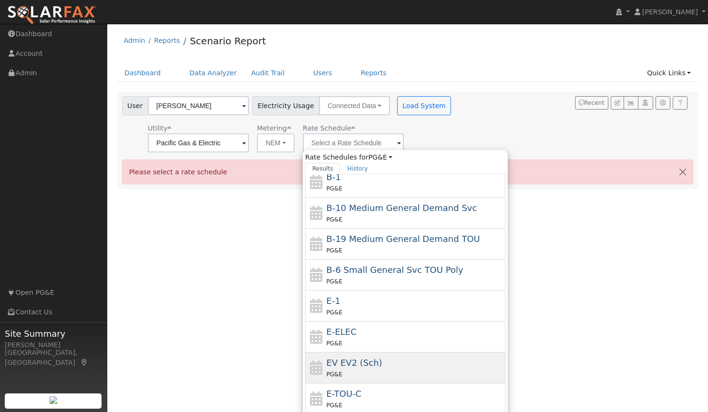
click at [401, 372] on div "PG&E" at bounding box center [415, 374] width 177 height 10
type input "EV EV2 (Sch)"
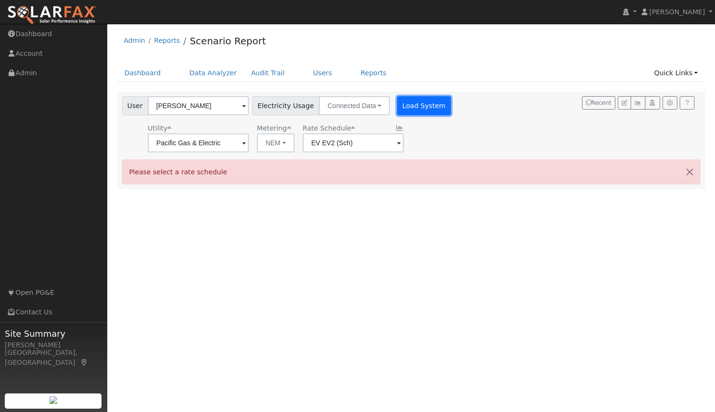
click at [413, 107] on button "Load System" at bounding box center [424, 105] width 54 height 19
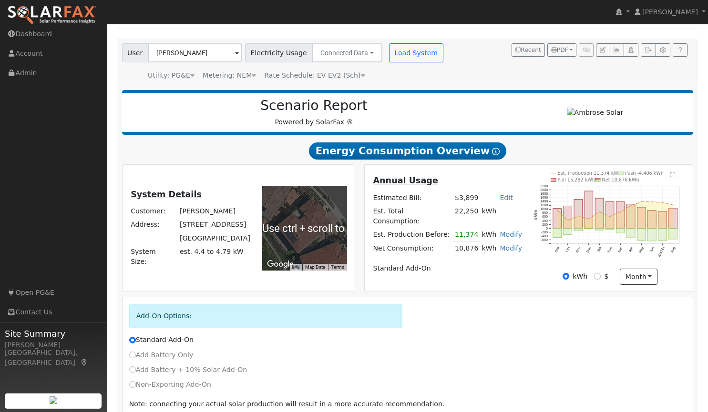
scroll to position [53, 0]
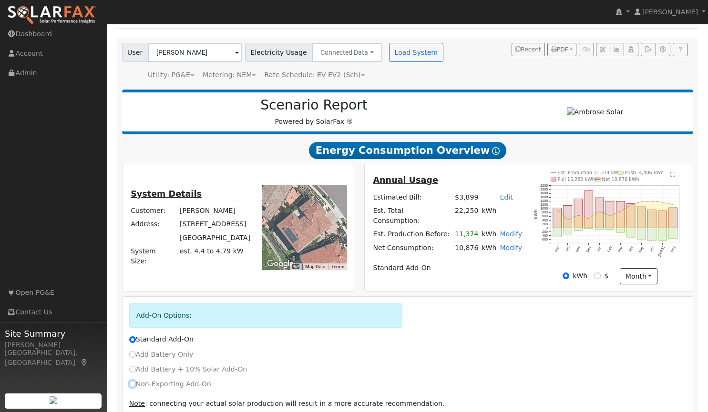
click at [133, 384] on input "Non-Exporting Add-On" at bounding box center [132, 384] width 7 height 7
radio input "true"
radio input "false"
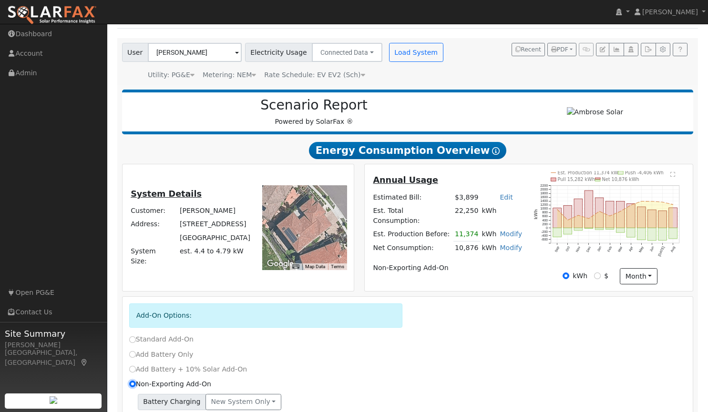
scroll to position [118, 0]
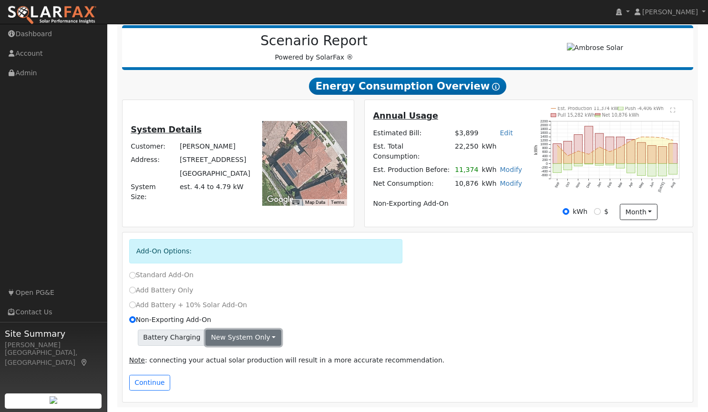
click at [229, 336] on button "New system only" at bounding box center [243, 338] width 76 height 16
click at [228, 372] on link "Both systems" at bounding box center [241, 370] width 71 height 13
click at [147, 379] on button "Continue" at bounding box center [149, 383] width 41 height 16
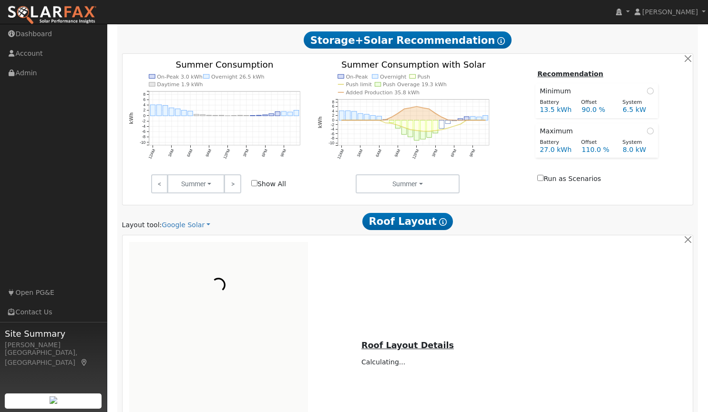
scroll to position [454, 0]
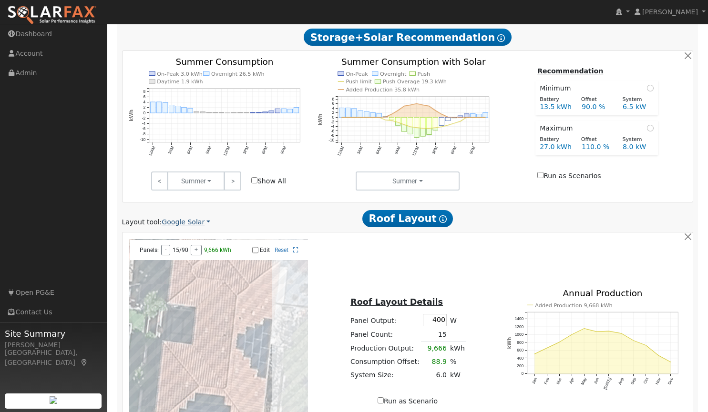
click at [180, 224] on link "Google Solar" at bounding box center [186, 222] width 49 height 10
click at [179, 264] on link "Aurora" at bounding box center [192, 266] width 66 height 13
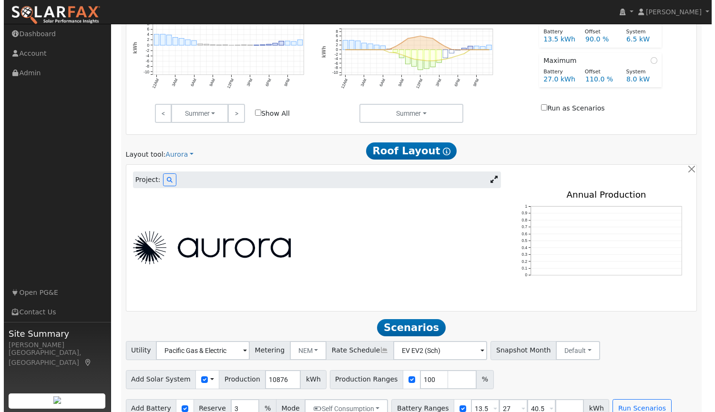
scroll to position [539, 0]
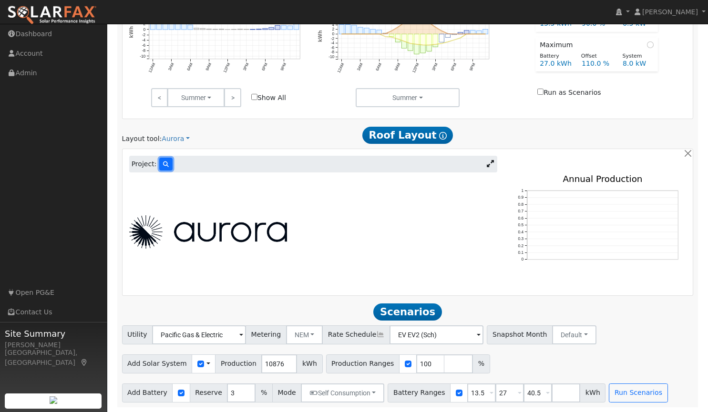
click at [159, 164] on button at bounding box center [165, 164] width 13 height 13
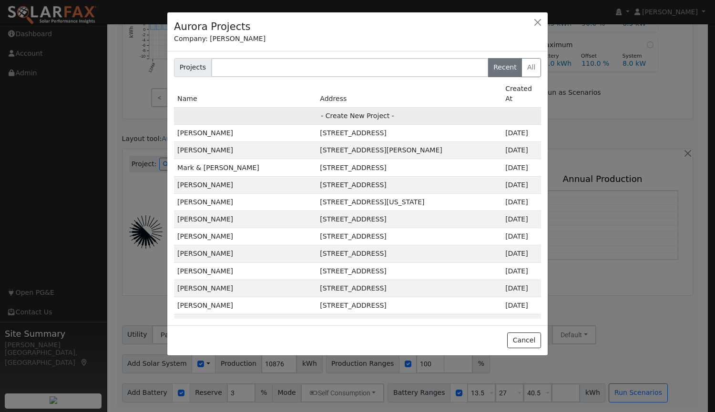
click at [351, 107] on td "- Create New Project -" at bounding box center [357, 115] width 367 height 17
type input "[PERSON_NAME]"
type input "[STREET_ADDRESS]"
type input "[GEOGRAPHIC_DATA]"
type input "CA"
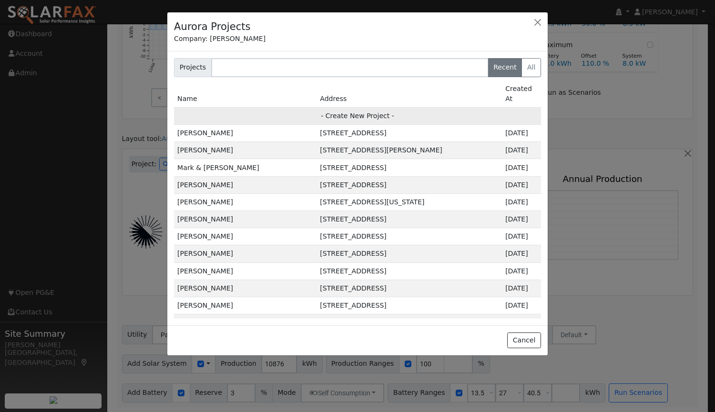
type input "94506"
type input "Design"
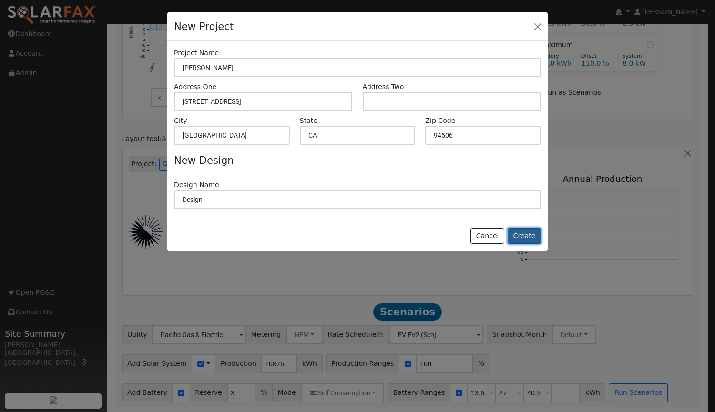
click at [526, 239] on button "Create" at bounding box center [524, 236] width 33 height 16
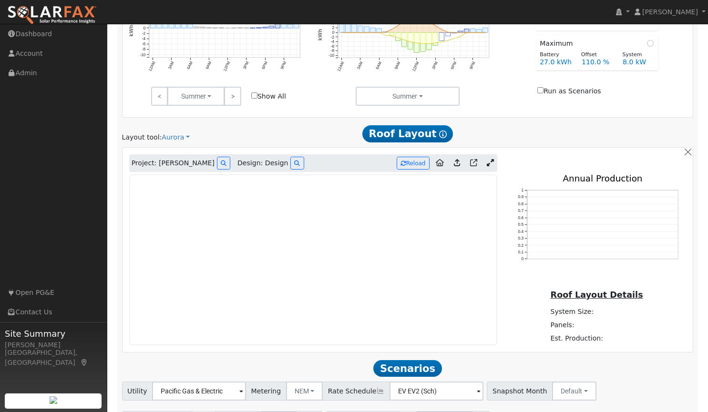
click at [490, 166] on icon at bounding box center [490, 162] width 7 height 7
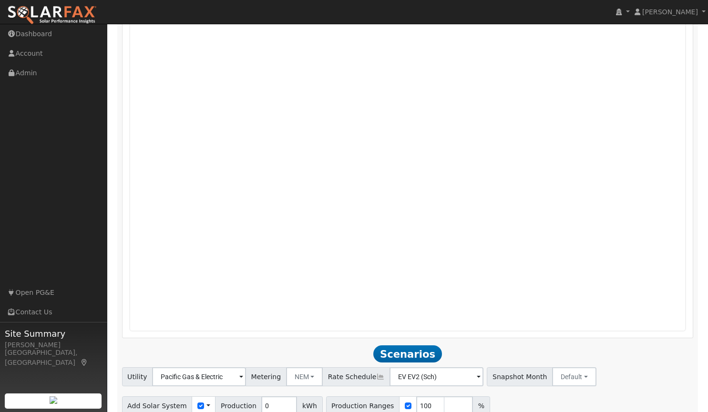
scroll to position [801, 0]
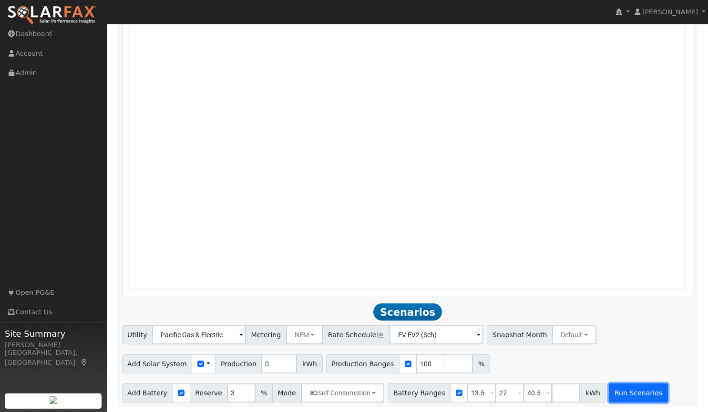
click at [619, 390] on button "Run Scenarios" at bounding box center [638, 393] width 59 height 19
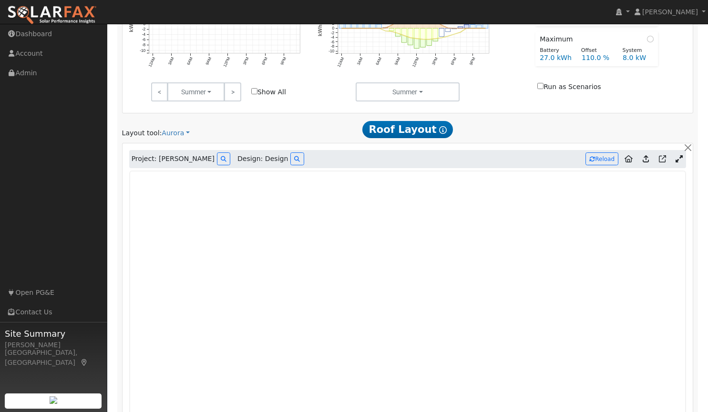
scroll to position [574, 0]
click at [605, 160] on button "Reload" at bounding box center [601, 159] width 33 height 13
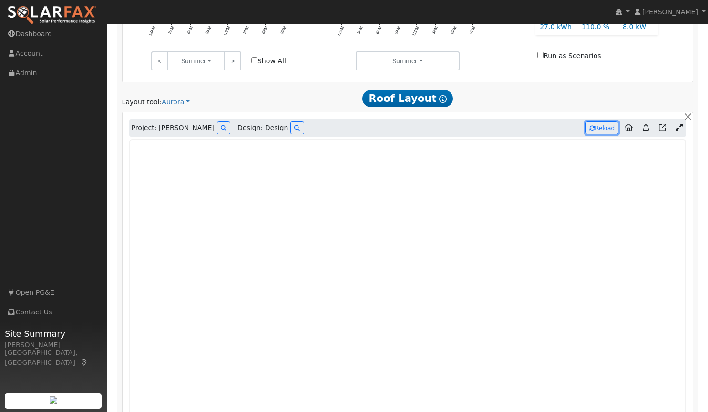
type input "11118"
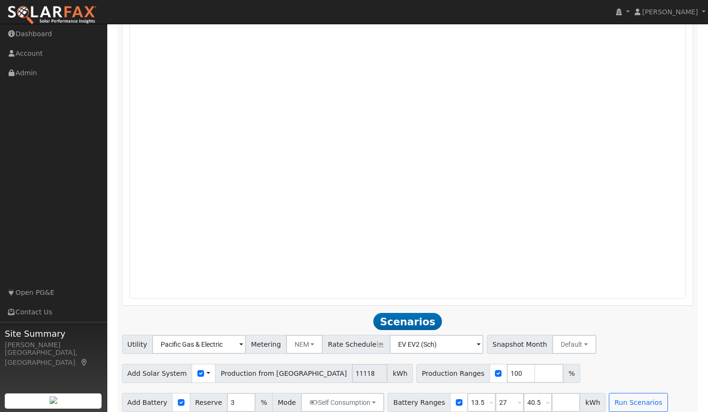
scroll to position [801, 0]
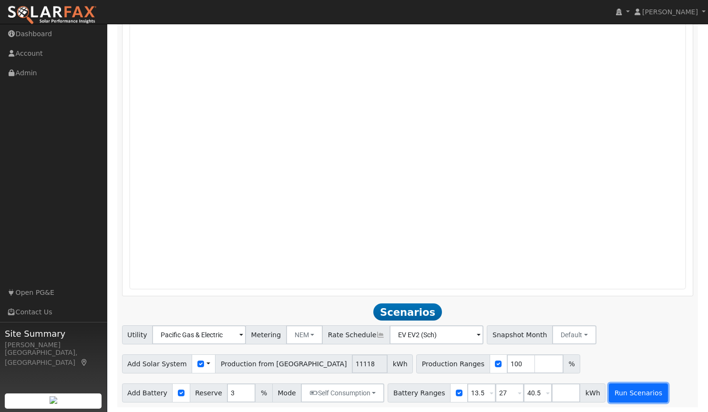
click at [609, 388] on button "Run Scenarios" at bounding box center [638, 393] width 59 height 19
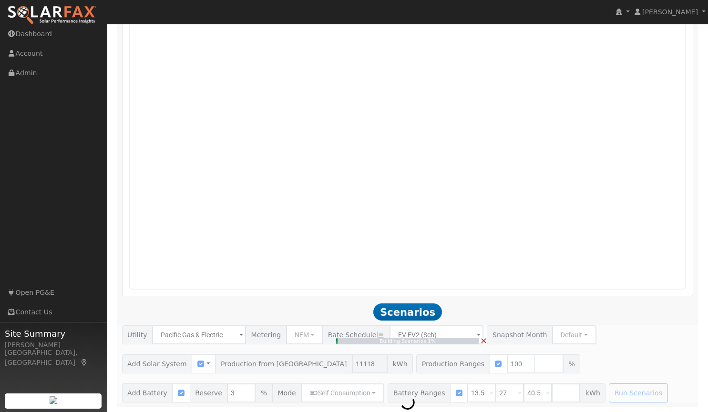
type input "7.4"
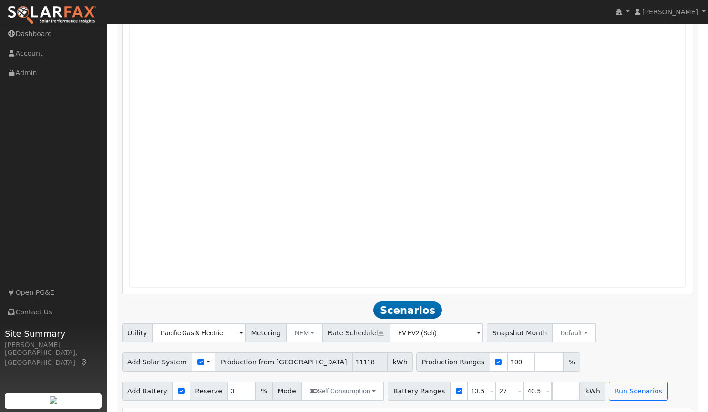
scroll to position [1075, 0]
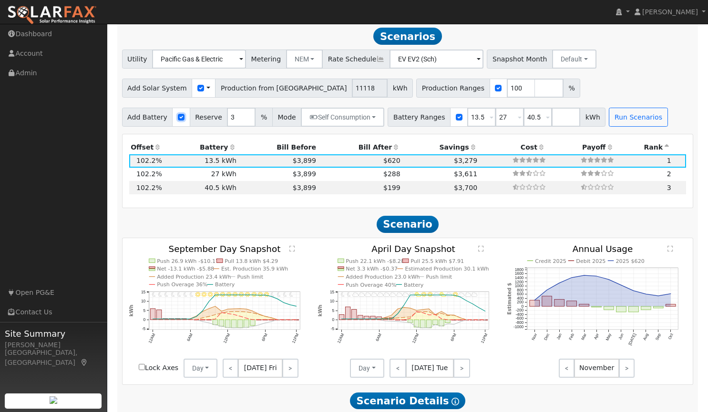
click at [178, 118] on input "checkbox" at bounding box center [181, 117] width 7 height 7
checkbox input "false"
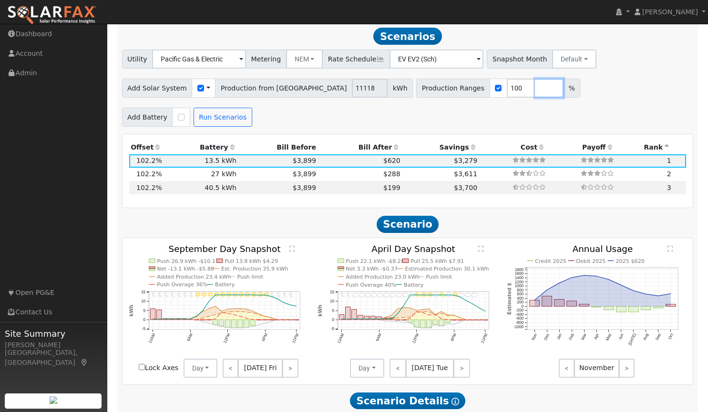
click at [535, 92] on input "number" at bounding box center [549, 88] width 29 height 19
type input "150"
click at [218, 118] on button "Run Scenarios" at bounding box center [223, 117] width 59 height 19
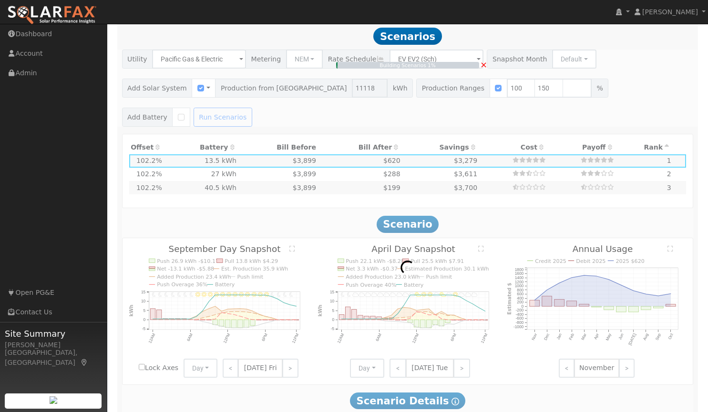
type input "$7,783"
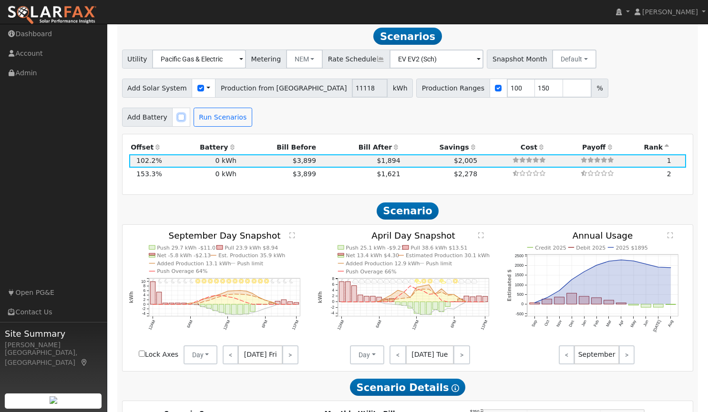
click at [178, 117] on input "checkbox" at bounding box center [181, 117] width 7 height 7
checkbox input "true"
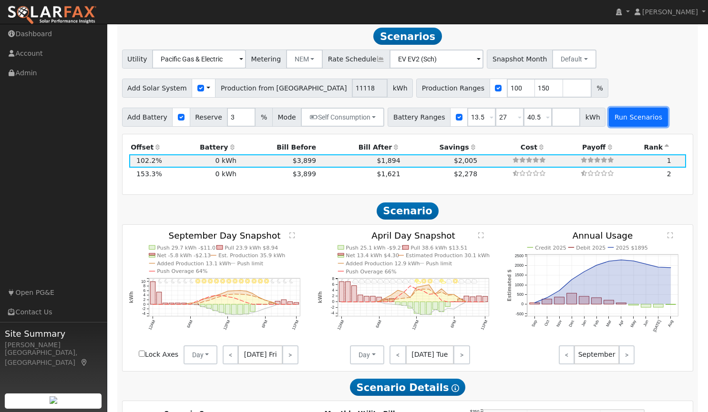
click at [619, 116] on button "Run Scenarios" at bounding box center [638, 117] width 59 height 19
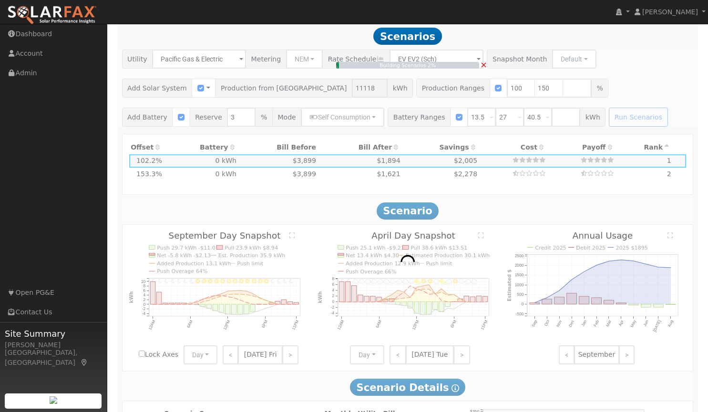
type input "11.1"
type input "$38,913"
type input "$16,534"
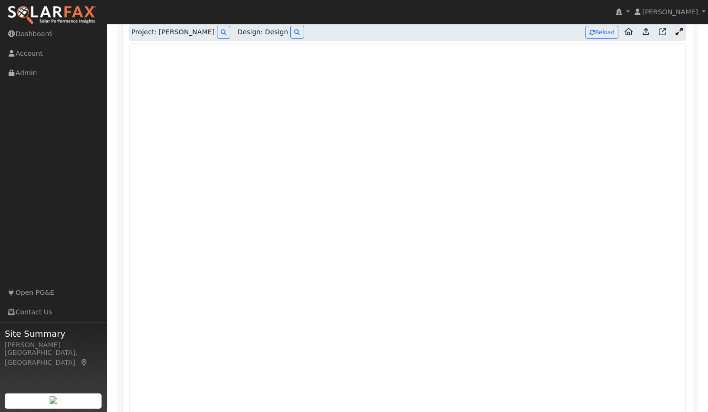
scroll to position [671, 0]
